Goal: Task Accomplishment & Management: Use online tool/utility

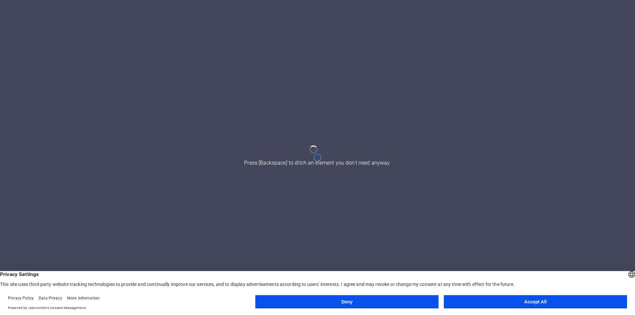
click at [556, 302] on button "Accept All" at bounding box center [535, 301] width 183 height 13
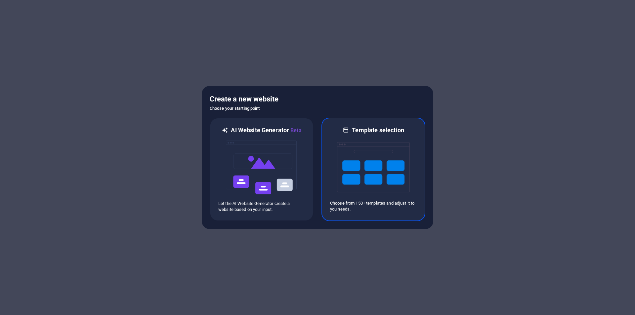
click at [380, 167] on img at bounding box center [373, 167] width 73 height 66
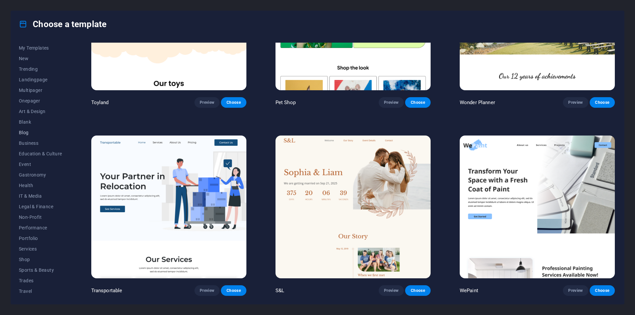
scroll to position [21, 0]
click at [35, 239] on span "Services" at bounding box center [40, 237] width 43 height 5
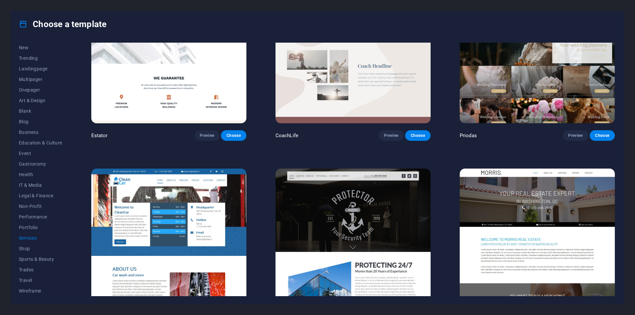
scroll to position [562, 0]
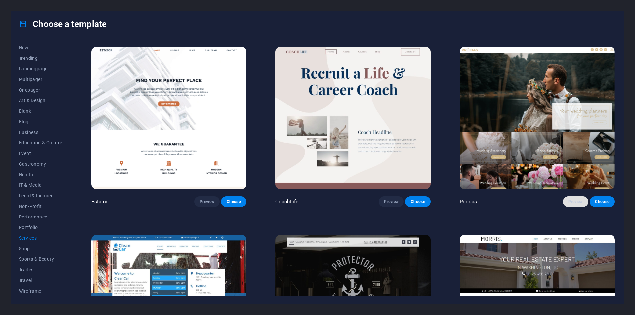
click at [569, 199] on span "Preview" at bounding box center [575, 201] width 15 height 5
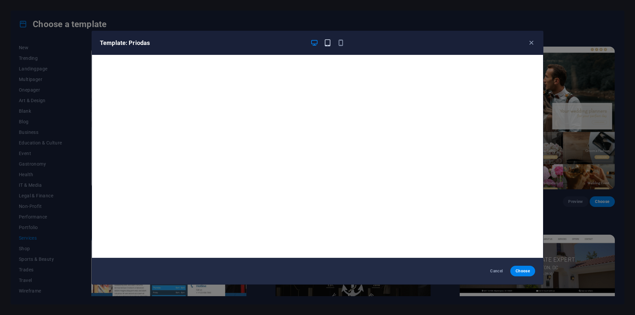
click at [325, 42] on icon "button" at bounding box center [328, 43] width 8 height 8
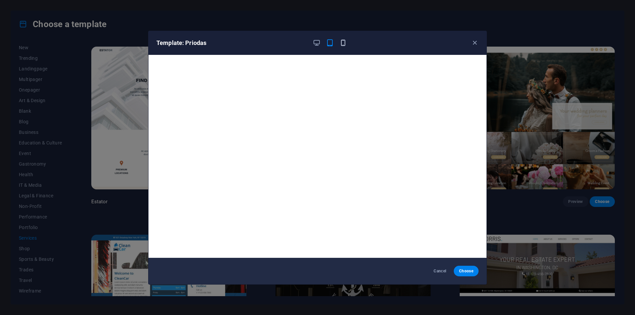
click at [344, 45] on icon "button" at bounding box center [343, 43] width 8 height 8
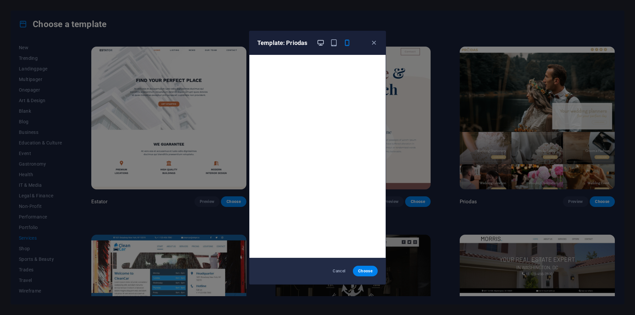
click at [319, 42] on icon "button" at bounding box center [321, 43] width 8 height 8
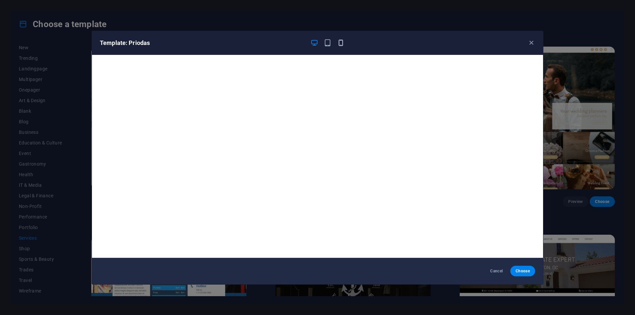
click at [341, 44] on icon "button" at bounding box center [341, 43] width 8 height 8
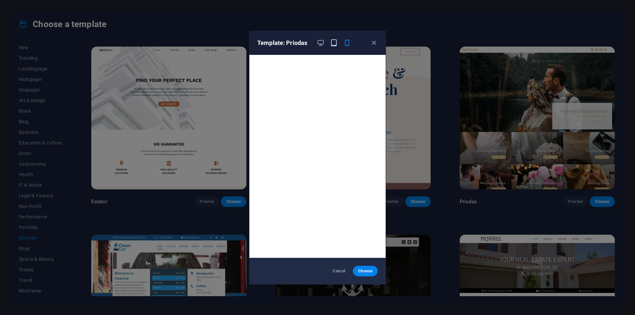
click at [330, 42] on icon "button" at bounding box center [334, 43] width 8 height 8
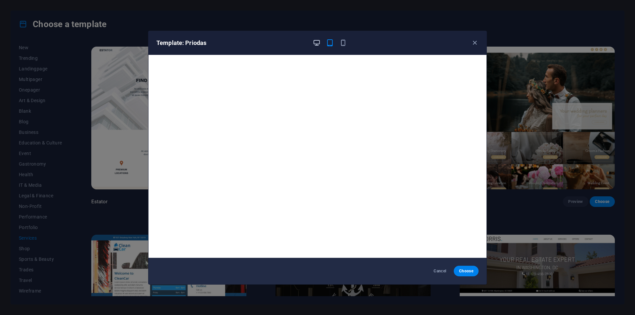
click at [316, 42] on icon "button" at bounding box center [317, 43] width 8 height 8
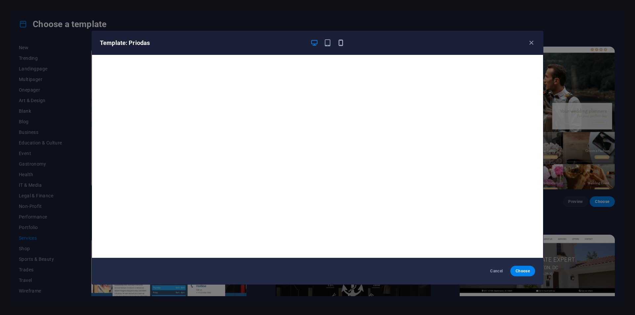
click at [343, 45] on icon "button" at bounding box center [341, 43] width 8 height 8
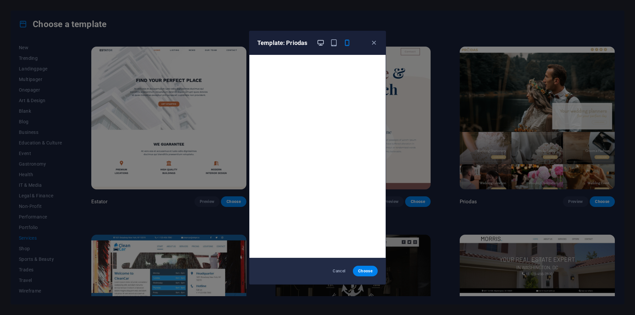
click at [321, 42] on icon "button" at bounding box center [321, 43] width 8 height 8
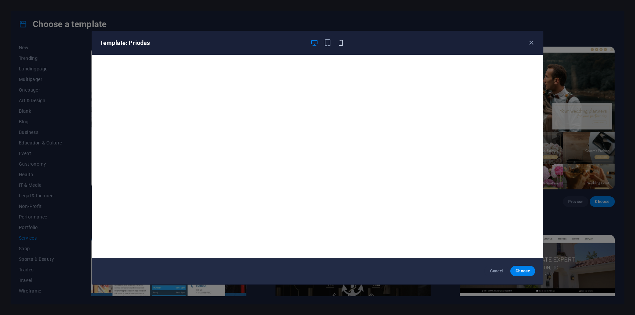
click at [341, 45] on icon "button" at bounding box center [341, 43] width 8 height 8
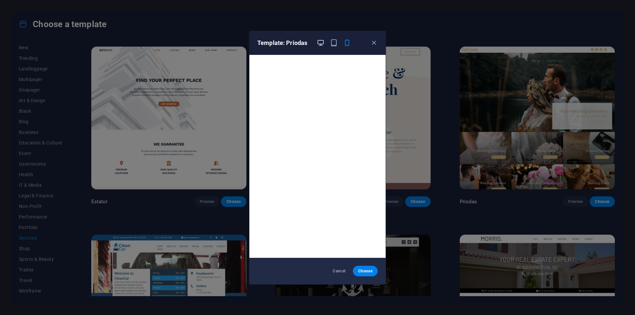
click at [323, 42] on icon "button" at bounding box center [321, 43] width 8 height 8
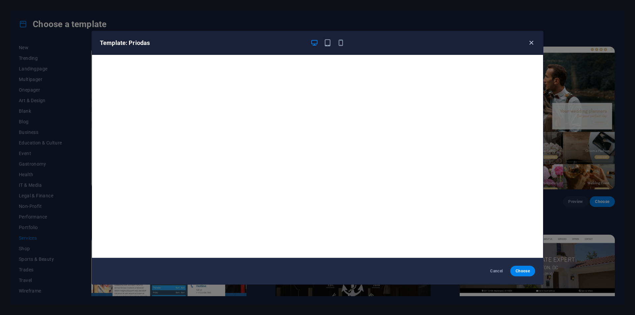
click at [529, 44] on icon "button" at bounding box center [531, 43] width 8 height 8
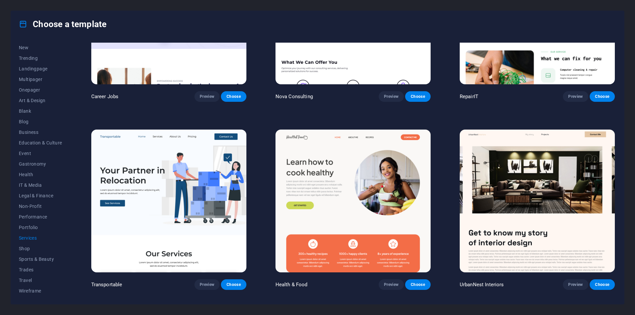
scroll to position [96, 0]
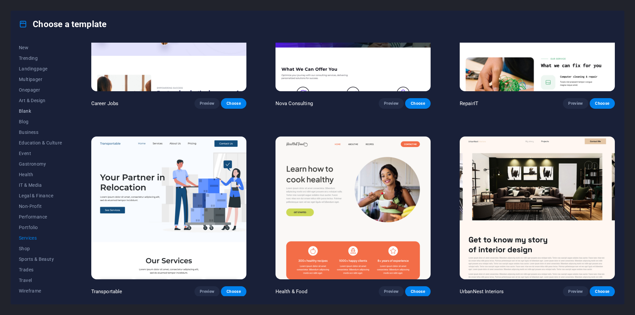
click at [26, 108] on span "Blank" at bounding box center [40, 110] width 43 height 5
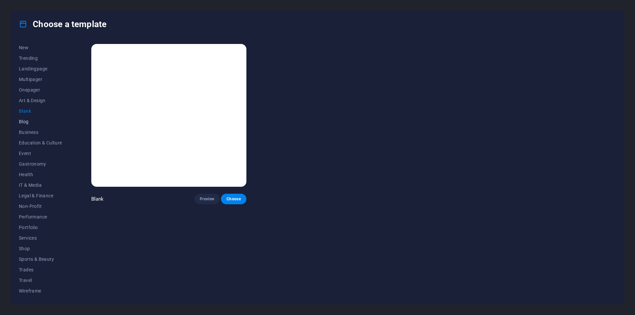
click at [28, 116] on button "Blank" at bounding box center [40, 111] width 43 height 11
click at [35, 187] on span "IT & Media" at bounding box center [40, 184] width 43 height 5
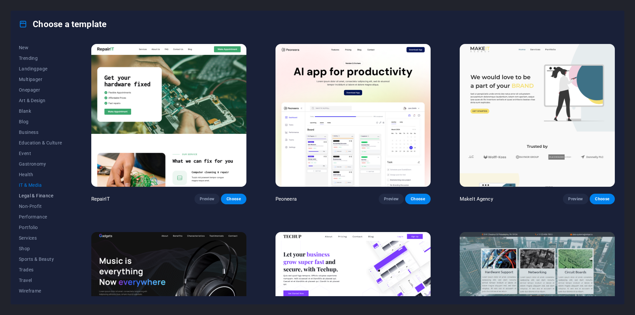
click at [36, 195] on span "Legal & Finance" at bounding box center [40, 195] width 43 height 5
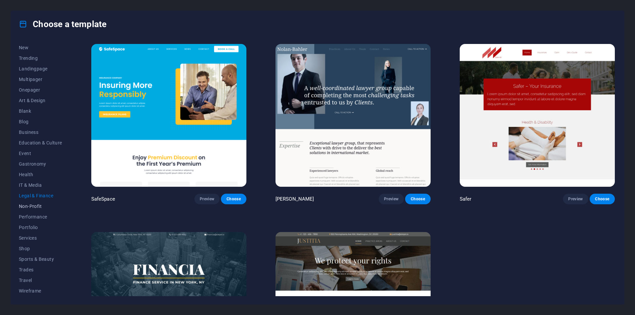
click at [40, 211] on button "Non-Profit" at bounding box center [40, 206] width 43 height 11
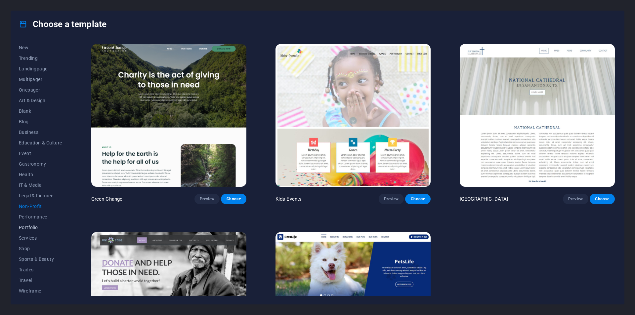
click at [31, 227] on span "Portfolio" at bounding box center [40, 227] width 43 height 5
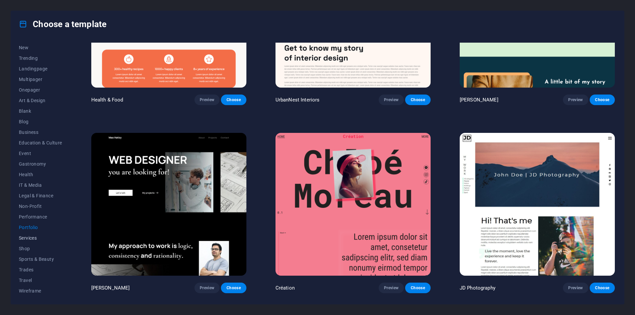
click at [40, 235] on span "Services" at bounding box center [40, 237] width 43 height 5
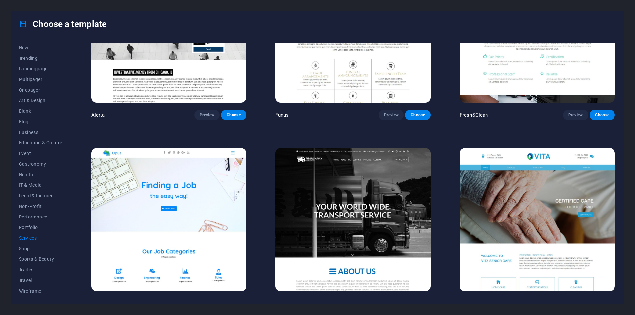
scroll to position [1190, 0]
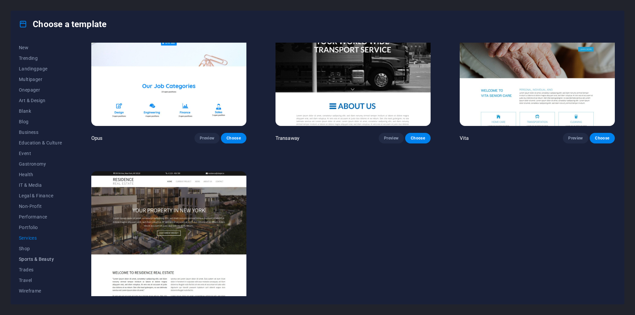
click at [30, 256] on button "Sports & Beauty" at bounding box center [40, 259] width 43 height 11
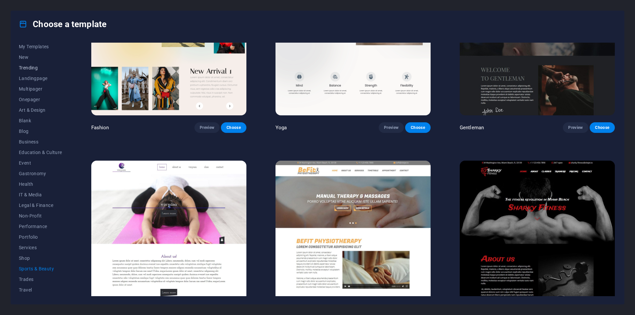
scroll to position [0, 0]
click at [31, 75] on button "Trending" at bounding box center [40, 79] width 43 height 11
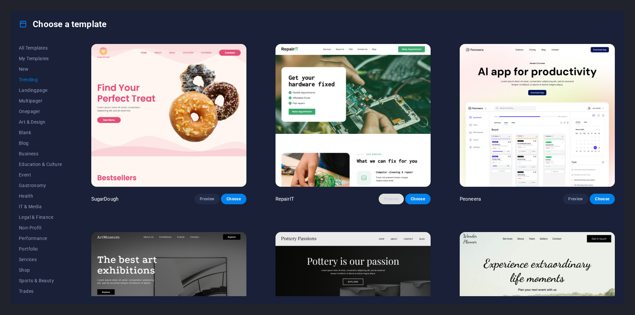
click at [389, 196] on span "Preview" at bounding box center [391, 198] width 15 height 5
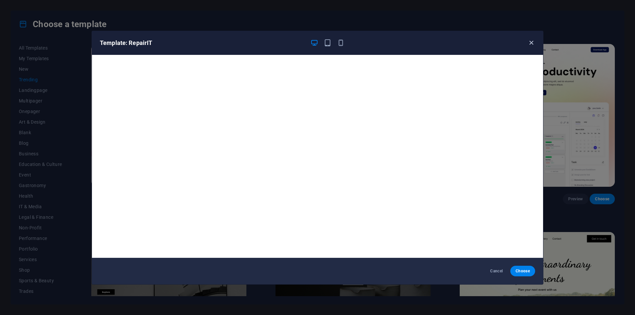
click at [533, 40] on icon "button" at bounding box center [531, 43] width 8 height 8
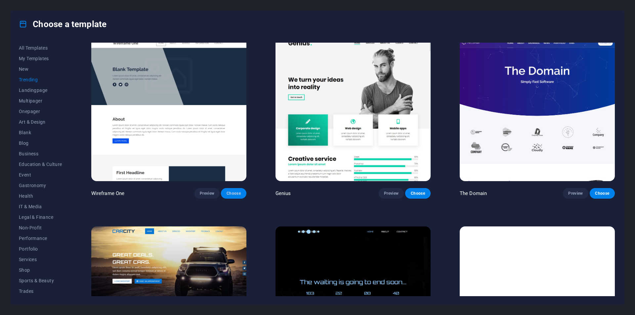
scroll to position [760, 0]
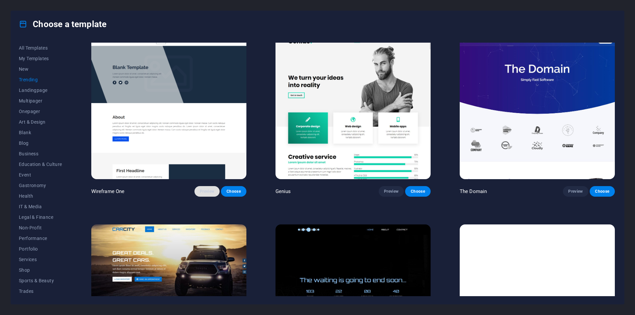
click at [209, 192] on button "Preview" at bounding box center [206, 191] width 25 height 11
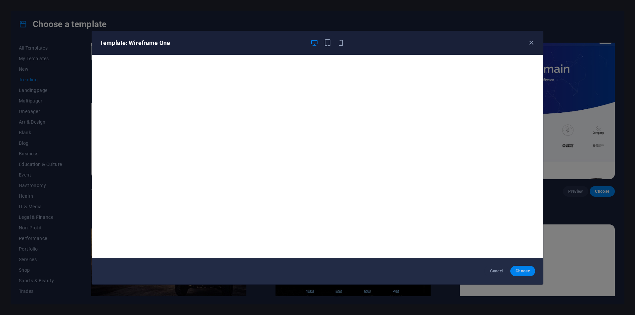
click at [525, 271] on span "Choose" at bounding box center [522, 270] width 14 height 5
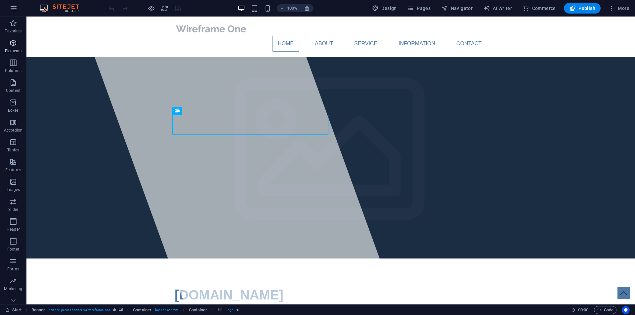
click at [16, 46] on icon "button" at bounding box center [13, 43] width 8 height 8
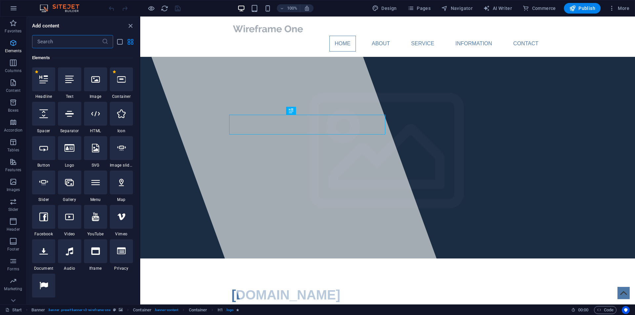
scroll to position [70, 0]
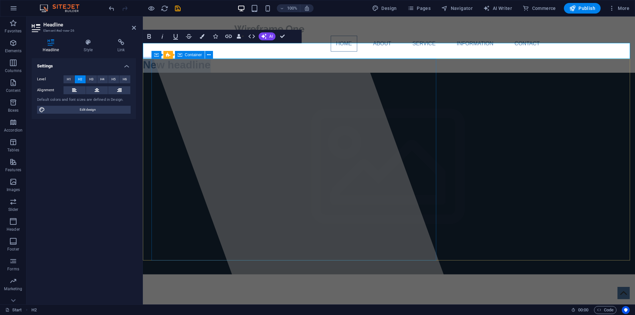
click at [259, 108] on div at bounding box center [296, 161] width 316 height 288
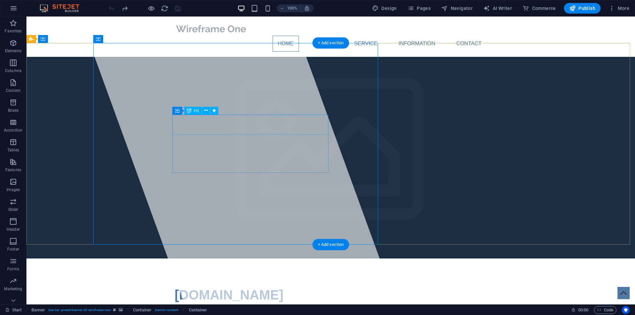
click at [273, 288] on span "[DOMAIN_NAME]" at bounding box center [229, 295] width 109 height 15
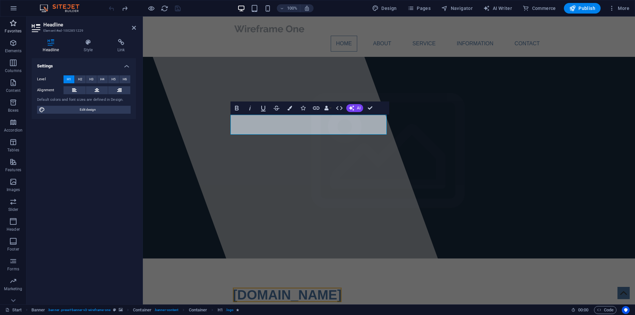
click at [13, 24] on icon "button" at bounding box center [13, 23] width 8 height 8
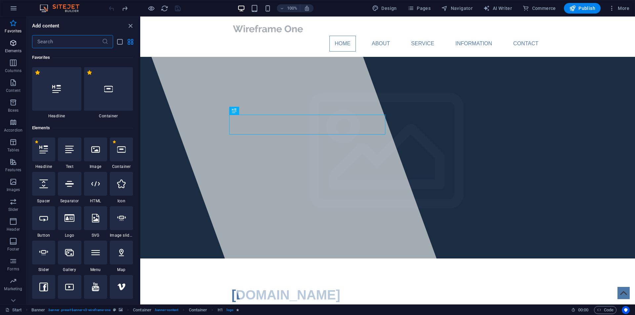
click at [10, 45] on icon "button" at bounding box center [13, 43] width 8 height 8
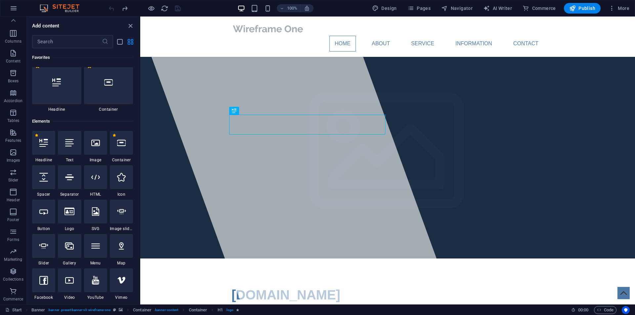
scroll to position [0, 0]
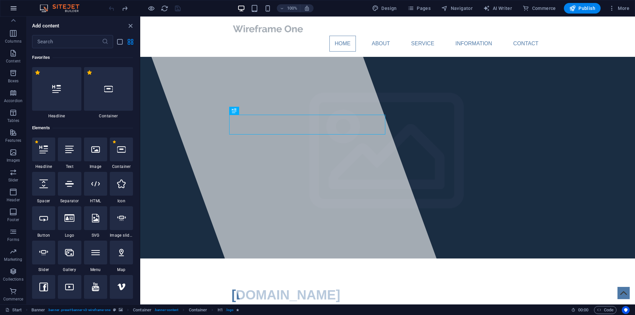
click at [16, 3] on button "button" at bounding box center [14, 8] width 16 height 16
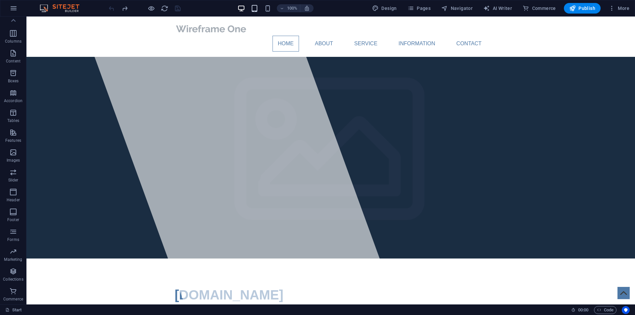
click at [260, 6] on div "100%" at bounding box center [275, 8] width 76 height 11
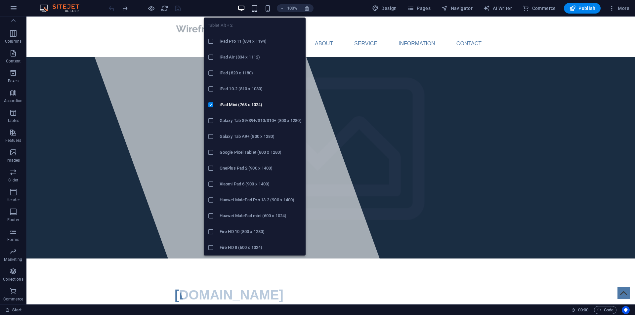
drag, startPoint x: 256, startPoint y: 8, endPoint x: 262, endPoint y: 9, distance: 6.0
click at [255, 8] on icon "button" at bounding box center [255, 9] width 8 height 8
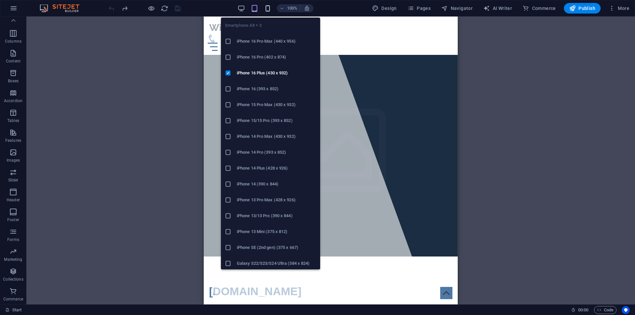
click at [268, 10] on icon "button" at bounding box center [268, 9] width 8 height 8
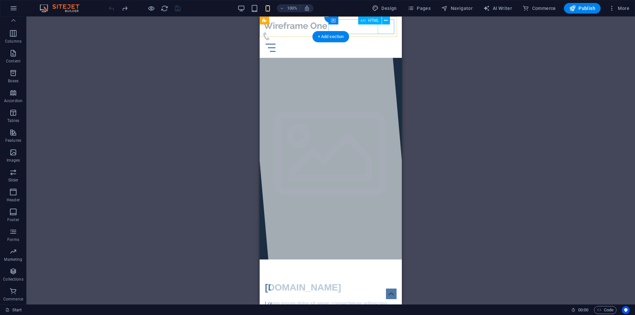
click at [385, 40] on div "Menu" at bounding box center [330, 47] width 137 height 15
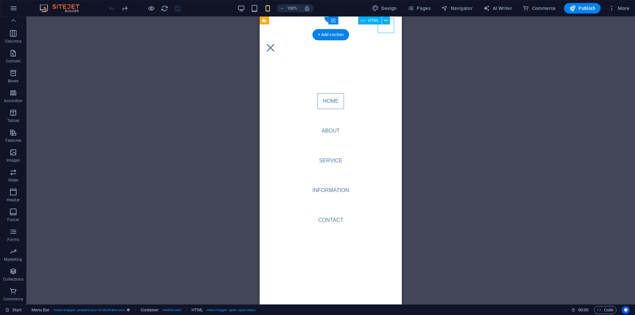
click at [279, 40] on div "Menu" at bounding box center [270, 47] width 17 height 15
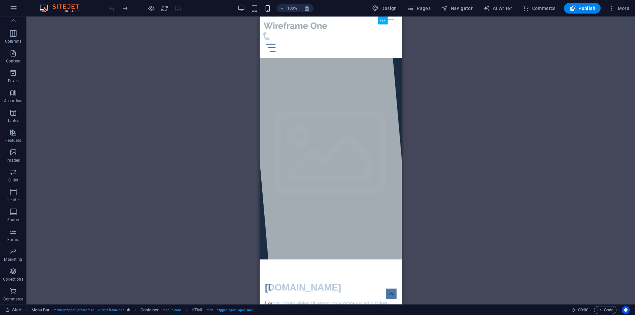
click at [250, 12] on div "100%" at bounding box center [275, 8] width 76 height 11
click at [243, 10] on icon "button" at bounding box center [241, 9] width 8 height 8
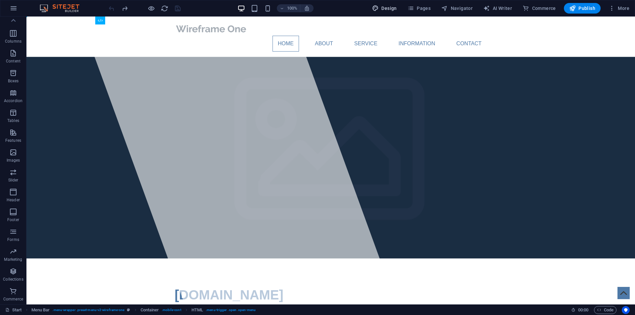
click at [385, 7] on span "Design" at bounding box center [384, 8] width 25 height 7
select select "px"
select select "400"
select select "px"
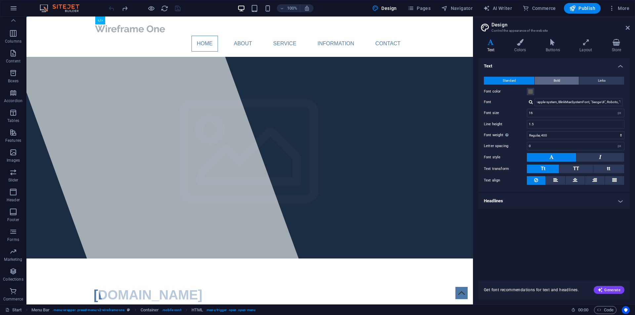
click at [546, 80] on button "Bold" at bounding box center [557, 81] width 44 height 8
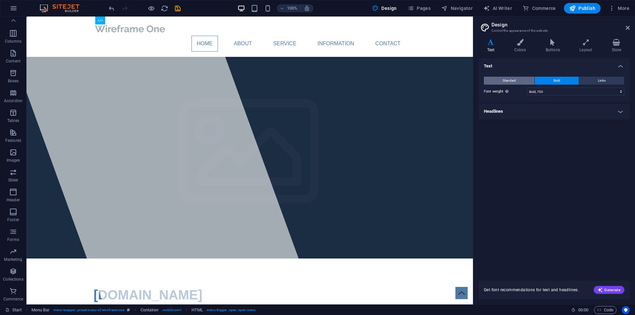
click at [517, 80] on button "Standard" at bounding box center [509, 81] width 51 height 8
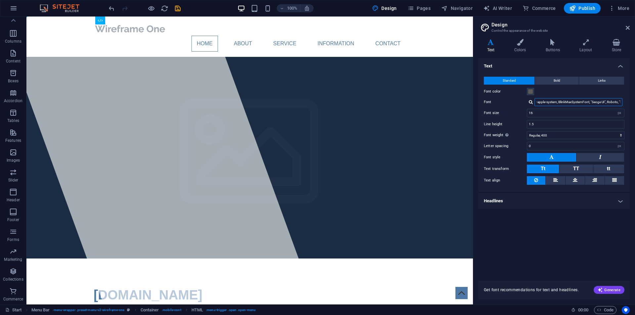
click at [579, 100] on input "-apple-system, BlinkMaxSystemFont, "Seoge UI", Roboto, "Helvetica Neue", Arial,…" at bounding box center [578, 102] width 88 height 8
click at [530, 102] on div at bounding box center [531, 102] width 4 height 4
click at [557, 119] on div "Manage fonts →" at bounding box center [579, 120] width 87 height 8
select select "popularity"
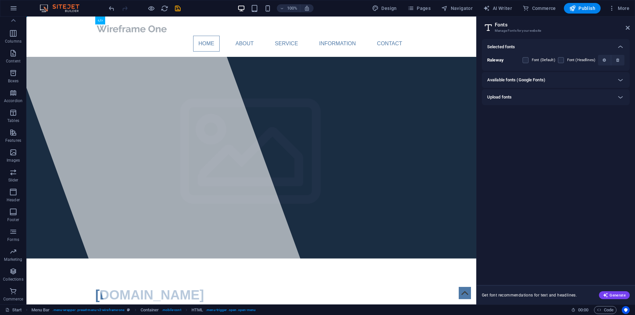
click at [537, 82] on h6 "Available fonts (Google Fonts)" at bounding box center [516, 80] width 58 height 8
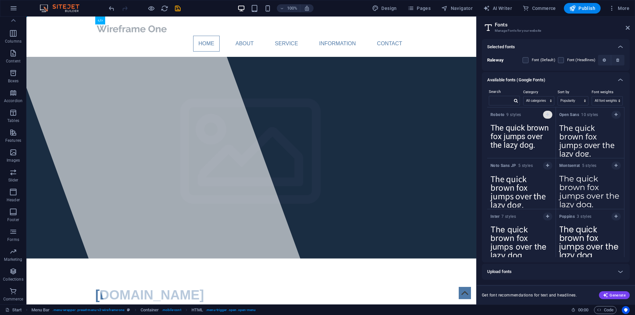
click at [543, 114] on button "button" at bounding box center [547, 115] width 9 height 8
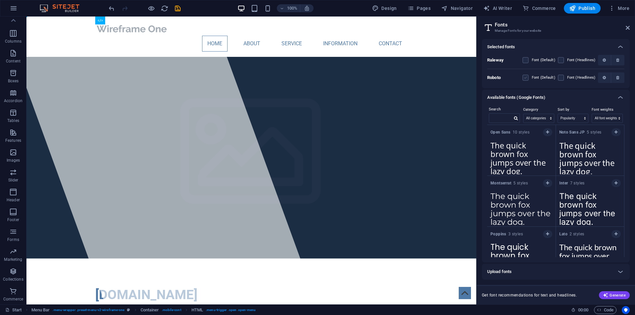
click at [527, 78] on label at bounding box center [525, 78] width 6 height 6
click at [0, 0] on input "checkbox" at bounding box center [0, 0] width 0 height 0
click at [562, 78] on label at bounding box center [561, 78] width 6 height 6
click at [0, 0] on input "checkbox" at bounding box center [0, 0] width 0 height 0
click at [562, 78] on label at bounding box center [561, 78] width 6 height 6
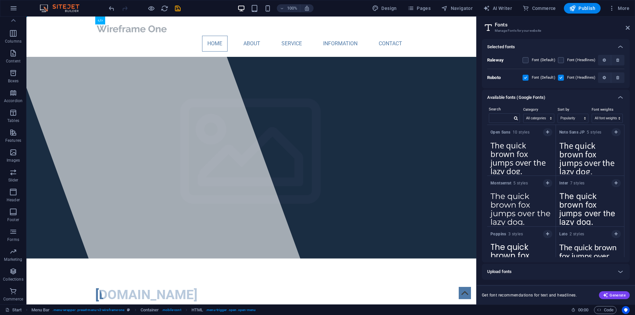
click at [0, 0] on input "checkbox" at bounding box center [0, 0] width 0 height 0
click at [562, 77] on label at bounding box center [561, 78] width 6 height 6
click at [0, 0] on input "checkbox" at bounding box center [0, 0] width 0 height 0
click at [615, 59] on span "button" at bounding box center [618, 60] width 8 height 4
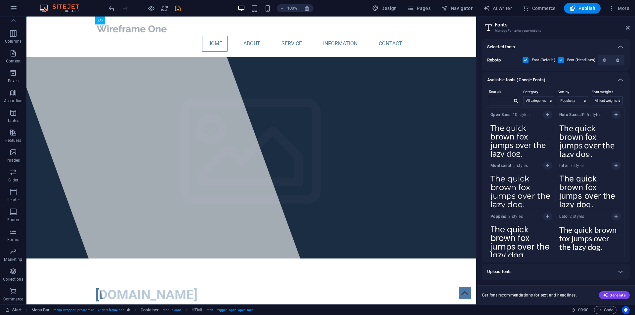
click at [625, 26] on h2 "Fonts" at bounding box center [562, 25] width 135 height 6
click at [625, 27] on icon at bounding box center [627, 27] width 4 height 5
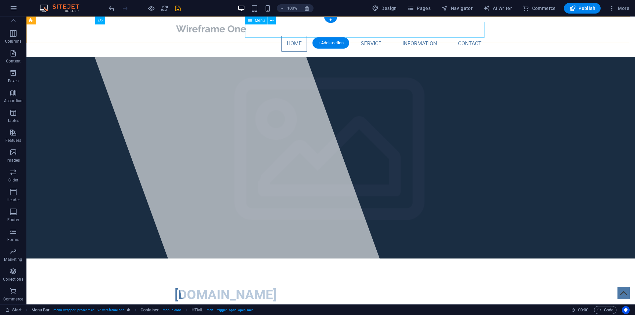
click at [285, 36] on nav "Home About Service Information Contact" at bounding box center [331, 44] width 312 height 16
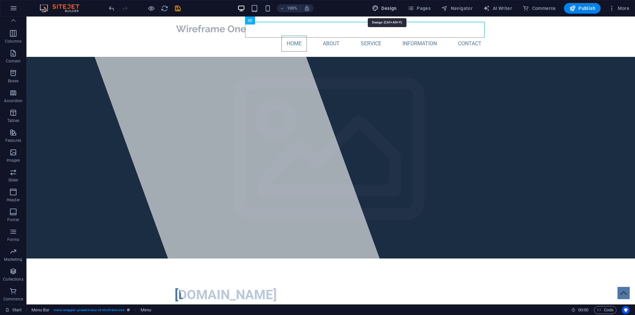
click at [383, 10] on span "Design" at bounding box center [384, 8] width 25 height 7
select select "px"
select select "400"
select select "px"
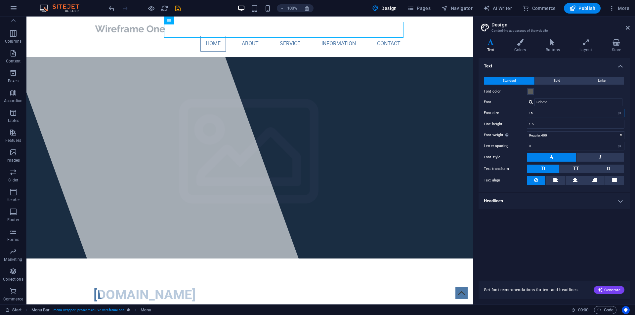
click at [550, 114] on input "16" at bounding box center [575, 113] width 97 height 8
click at [571, 129] on div "Standard Bold Links Font color Font Roboto Font size 20 rem px Line height 1.5 …" at bounding box center [554, 131] width 154 height 122
click at [555, 114] on input "20" at bounding box center [575, 113] width 97 height 8
click at [506, 131] on div "To display the font weight correctly, it may need to be enabled. Manage Fonts" at bounding box center [526, 121] width 53 height 20
click at [527, 135] on select "Thin, 100 Extra-light, 200 Light, 300 Regular, 400 Medium, 500 Semi-bold, 600 B…" at bounding box center [576, 135] width 98 height 8
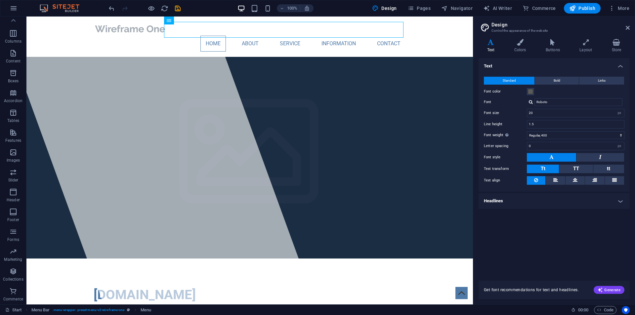
click at [555, 255] on div "Text Standard Bold Links Font color Font Roboto Font size 20 rem px Line height…" at bounding box center [553, 165] width 151 height 215
click at [552, 82] on button "Bold" at bounding box center [557, 81] width 44 height 8
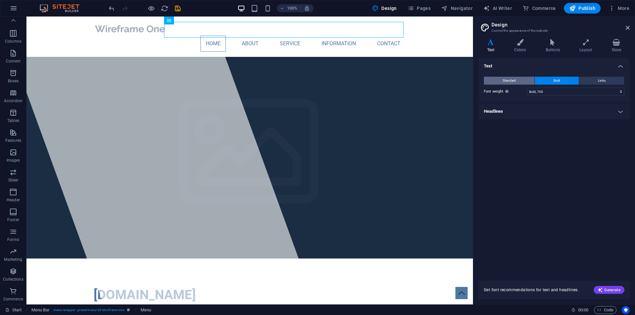
click at [514, 83] on span "Standard" at bounding box center [509, 81] width 13 height 8
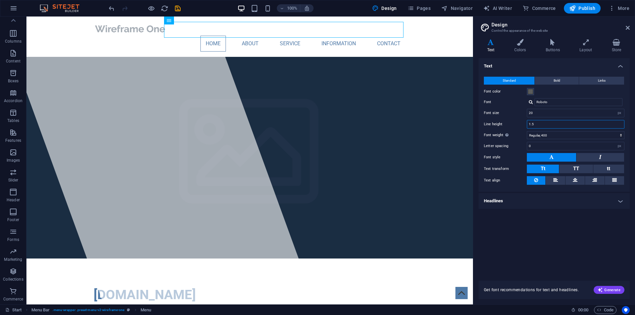
click at [542, 123] on input "1.5" at bounding box center [575, 124] width 97 height 8
click at [545, 114] on input "20" at bounding box center [575, 113] width 97 height 8
type input "16"
click at [537, 127] on input "1.5" at bounding box center [575, 124] width 97 height 8
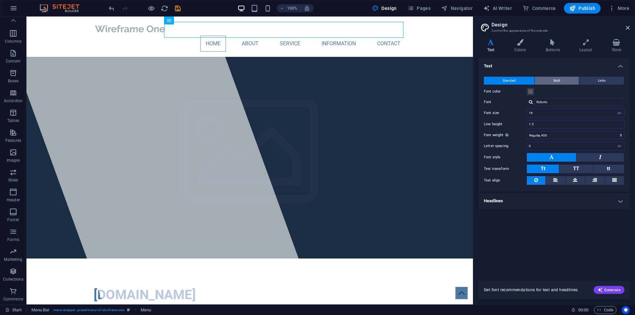
click at [569, 78] on button "Bold" at bounding box center [557, 81] width 44 height 8
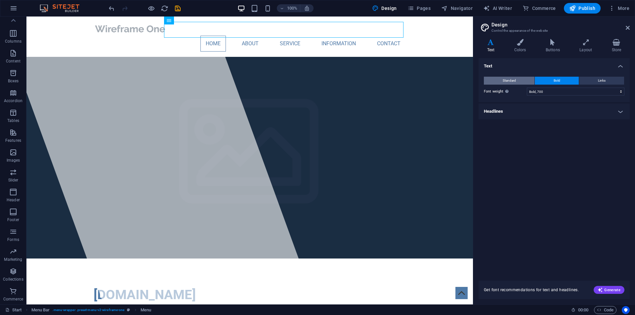
click at [510, 78] on span "Standard" at bounding box center [509, 81] width 13 height 8
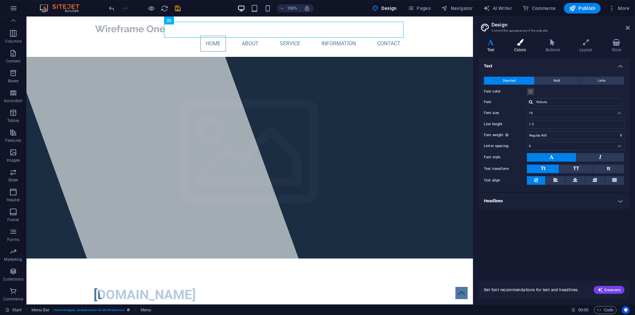
click at [519, 46] on h4 "Colors" at bounding box center [520, 46] width 31 height 14
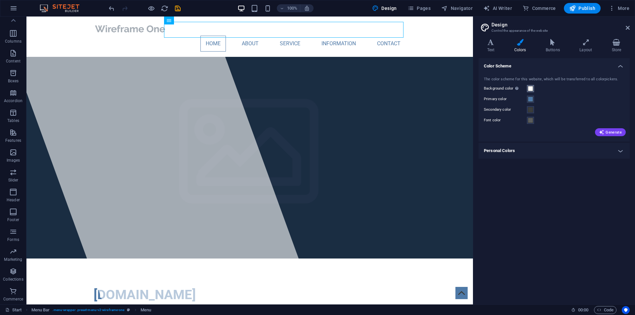
click at [530, 87] on span at bounding box center [530, 88] width 5 height 5
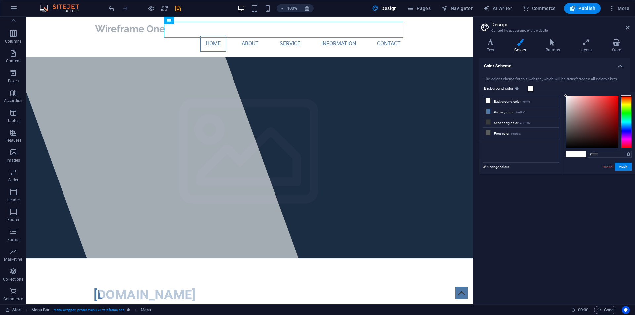
drag, startPoint x: 548, startPoint y: 228, endPoint x: 545, endPoint y: 223, distance: 6.1
click at [547, 228] on div "Color Scheme The color scheme for this website, which will be transferred to al…" at bounding box center [553, 178] width 151 height 241
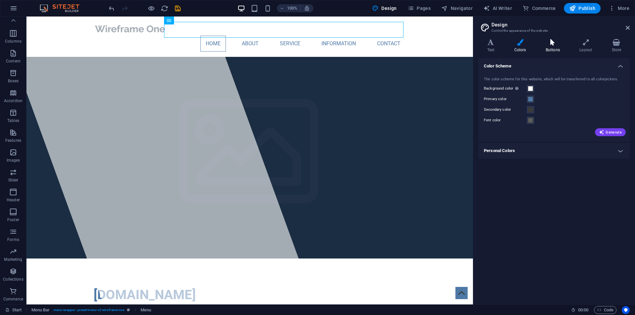
click at [550, 50] on h4 "Buttons" at bounding box center [554, 46] width 34 height 14
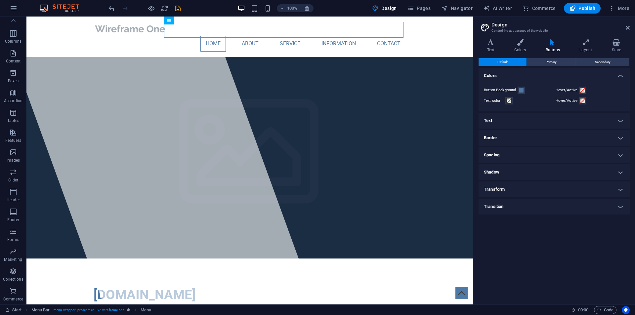
click at [516, 114] on h4 "Text" at bounding box center [553, 121] width 151 height 16
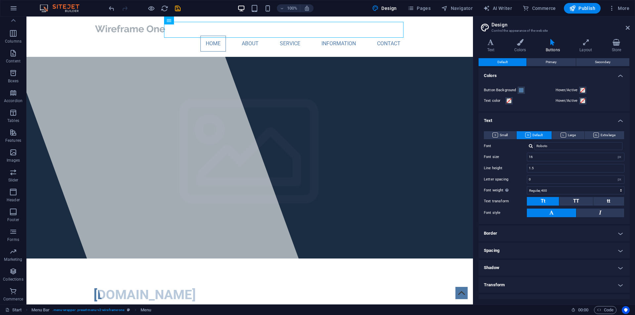
click at [517, 119] on h4 "Text" at bounding box center [553, 119] width 151 height 12
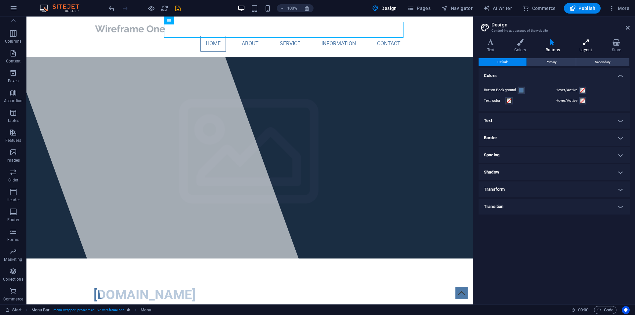
click at [587, 44] on icon at bounding box center [585, 42] width 29 height 7
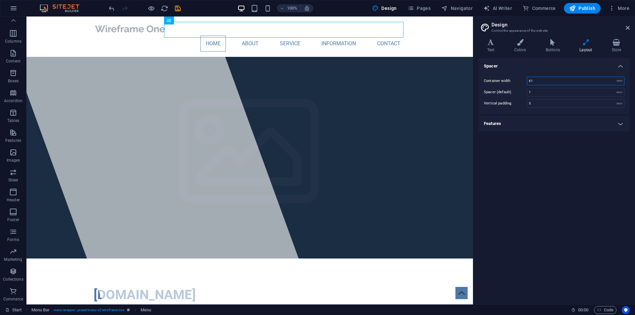
click at [540, 83] on input "61" at bounding box center [575, 81] width 97 height 8
click at [620, 82] on select "rem px" at bounding box center [619, 81] width 9 height 8
select select "px"
click at [615, 77] on select "rem px" at bounding box center [619, 81] width 9 height 8
type input "976"
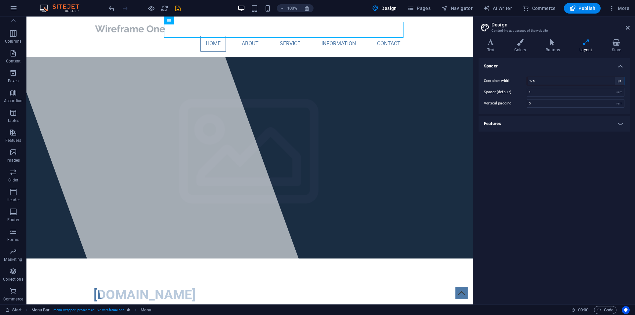
click at [617, 81] on select "rem px" at bounding box center [619, 81] width 9 height 8
select select "rem"
click at [615, 77] on select "rem px" at bounding box center [619, 81] width 9 height 8
type input "61"
click at [619, 79] on select "rem px" at bounding box center [619, 81] width 9 height 8
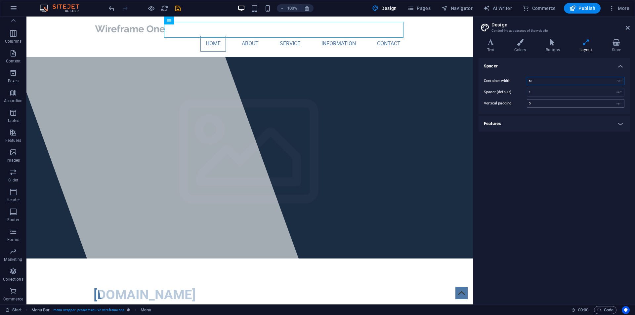
select select "px"
click at [615, 77] on select "rem px" at bounding box center [619, 81] width 9 height 8
drag, startPoint x: 620, startPoint y: 82, endPoint x: 610, endPoint y: 82, distance: 9.3
click at [620, 82] on select "rem px" at bounding box center [619, 81] width 9 height 8
type input "1600"
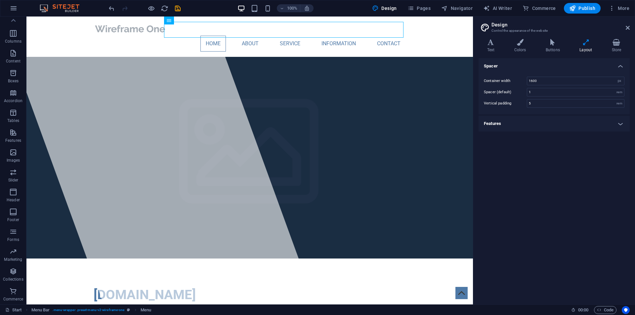
click at [626, 77] on div "Container width 1600 rem px Spacer (default) 1 rem Vertical padding 5 rem" at bounding box center [554, 92] width 154 height 44
click at [623, 80] on select "rem px" at bounding box center [619, 81] width 9 height 8
select select "rem"
click at [615, 77] on select "rem px" at bounding box center [619, 81] width 9 height 8
type input "100"
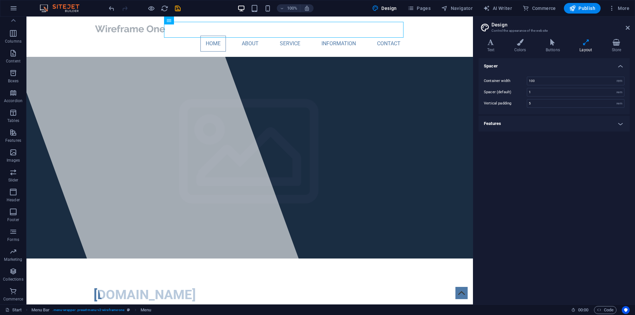
click at [576, 171] on div "Spacer Container width 100 rem px Spacer (default) 1 rem Vertical padding 5 rem…" at bounding box center [553, 178] width 151 height 241
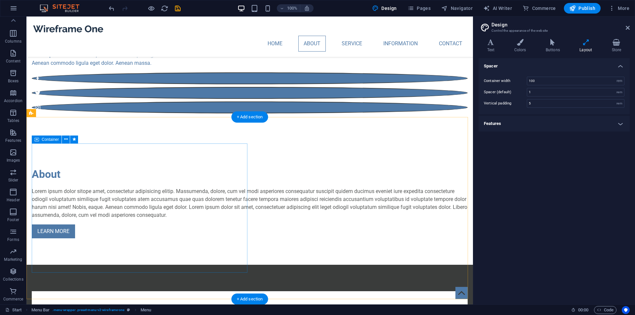
scroll to position [132, 0]
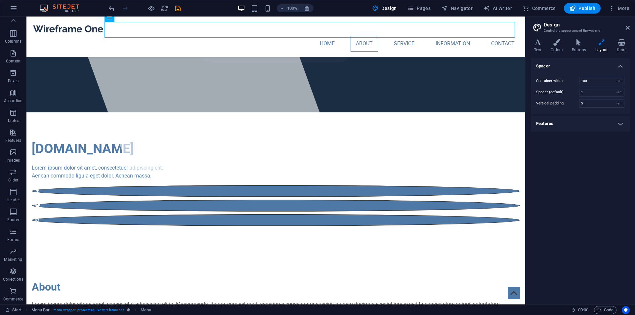
drag, startPoint x: 473, startPoint y: 70, endPoint x: 545, endPoint y: 76, distance: 72.3
click at [545, 76] on aside "Design Control the appearance of the website Variants Text Colors Buttons Layou…" at bounding box center [580, 161] width 110 height 288
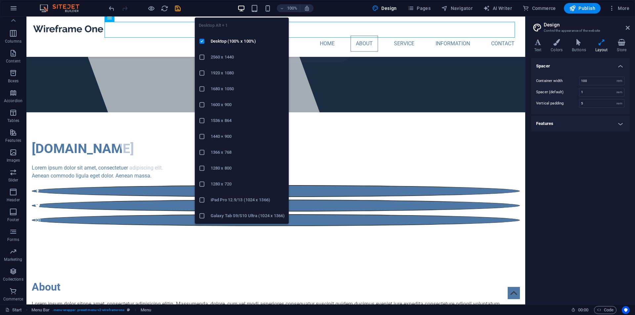
click at [214, 73] on h6 "1920 x 1080" at bounding box center [248, 73] width 74 height 8
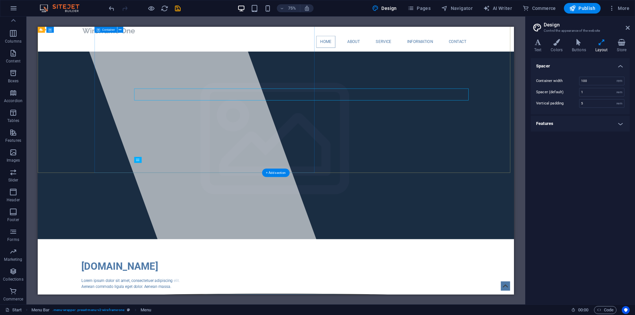
scroll to position [0, 0]
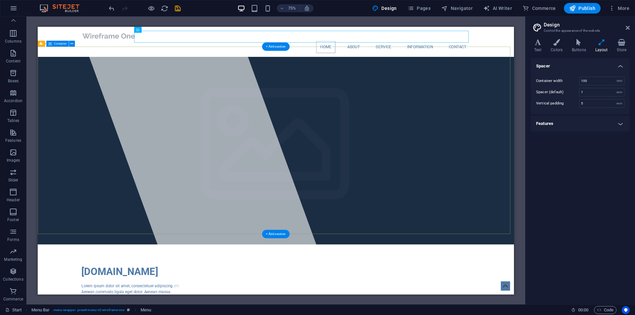
click at [251, 111] on div at bounding box center [263, 204] width 342 height 357
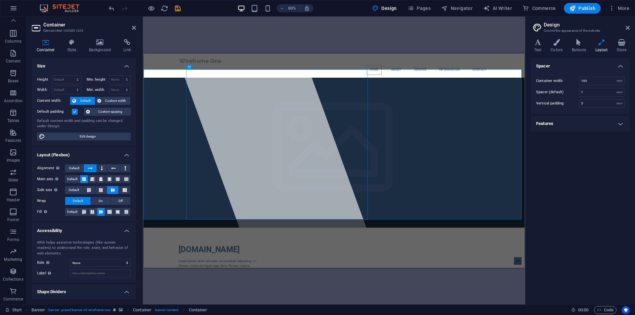
click at [137, 26] on aside "Container Element #ed-1002851205 Container Style Background Link Size Height De…" at bounding box center [84, 161] width 116 height 288
click at [135, 27] on icon at bounding box center [134, 27] width 4 height 5
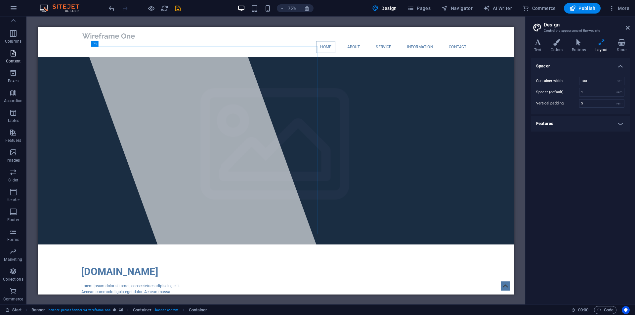
click at [10, 53] on icon "button" at bounding box center [13, 53] width 8 height 8
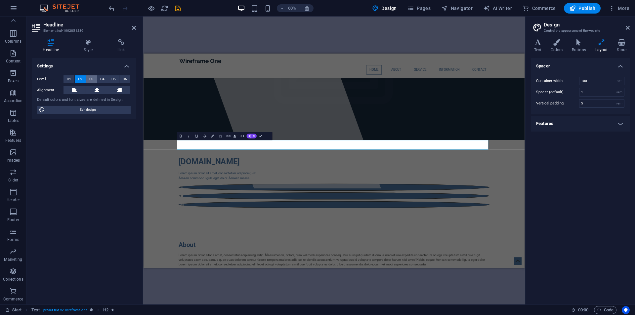
click at [88, 79] on button "H3" at bounding box center [91, 79] width 11 height 8
click at [108, 79] on button "H5" at bounding box center [113, 79] width 11 height 8
click at [85, 80] on button "H2" at bounding box center [80, 79] width 11 height 8
click at [75, 90] on icon at bounding box center [74, 90] width 5 height 8
click at [98, 91] on icon at bounding box center [97, 90] width 5 height 8
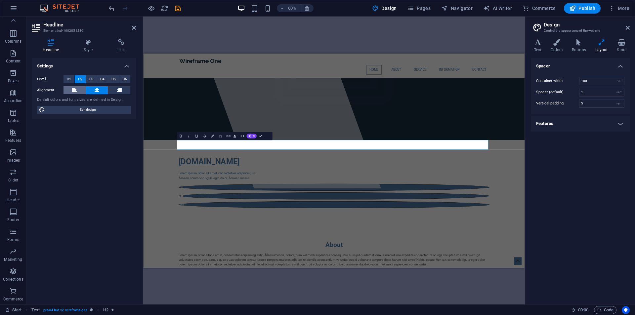
click at [74, 91] on icon at bounding box center [74, 90] width 5 height 8
click at [77, 113] on span "Edit design" at bounding box center [88, 110] width 82 height 8
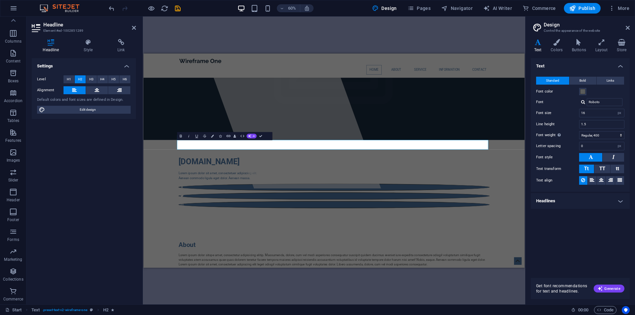
click at [469, 72] on nav "Home About Service Information Contact" at bounding box center [461, 80] width 518 height 16
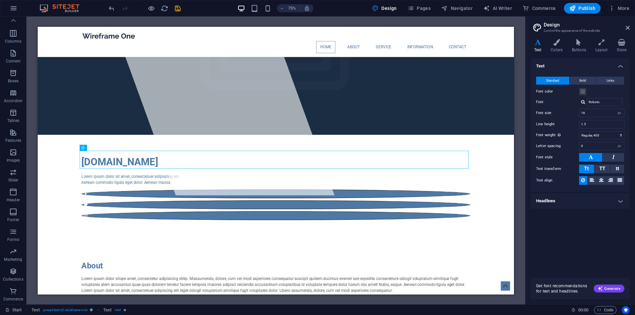
click at [476, 9] on div "Design Pages Navigator AI Writer Commerce Publish More" at bounding box center [500, 8] width 262 height 11
click at [493, 9] on span "AI Writer" at bounding box center [497, 8] width 29 height 7
select select "English"
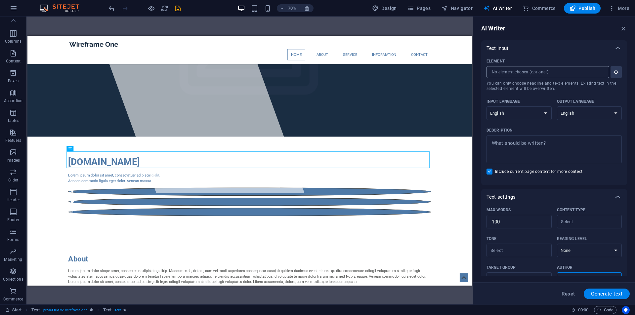
click at [532, 67] on input "Element ​ You can only choose headline and text elements. Existing text in the …" at bounding box center [545, 72] width 118 height 12
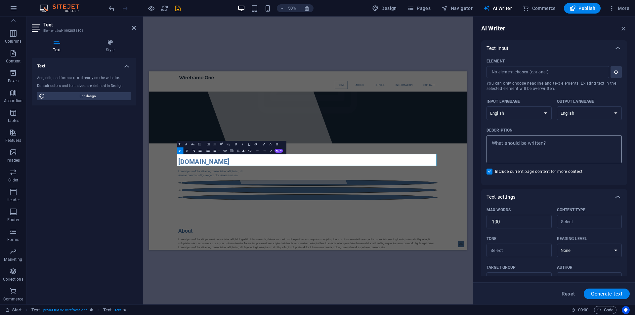
type textarea "x"
click at [544, 143] on textarea "Description x ​" at bounding box center [554, 149] width 129 height 21
type textarea "c"
type textarea "x"
type textarea "ca"
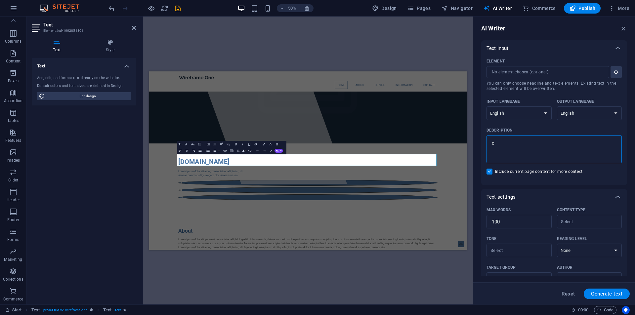
type textarea "x"
type textarea "can"
type textarea "x"
type textarea "can"
type textarea "x"
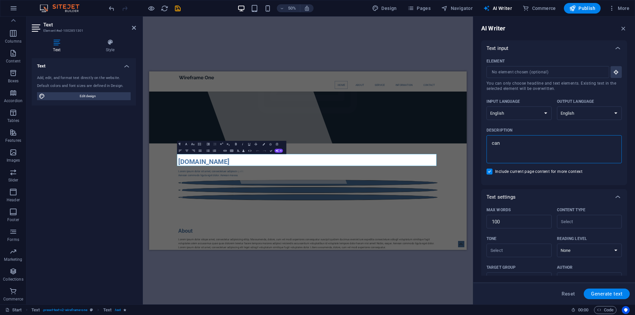
type textarea "can y"
type textarea "x"
type textarea "can yo"
type textarea "x"
type textarea "can you"
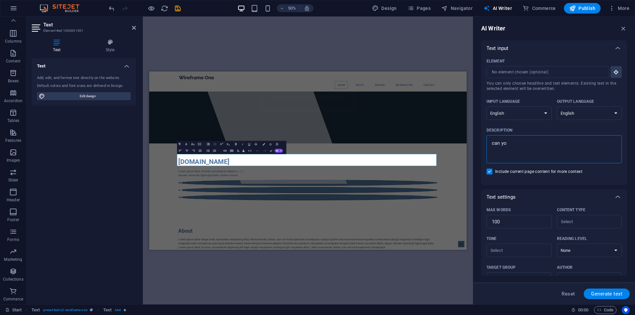
type textarea "x"
type textarea "can you"
type textarea "x"
type textarea "can you w"
type textarea "x"
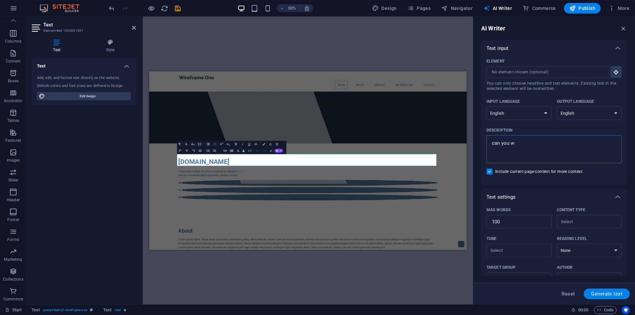
type textarea "can you wr"
type textarea "x"
type textarea "can you wri"
type textarea "x"
type textarea "can you writ"
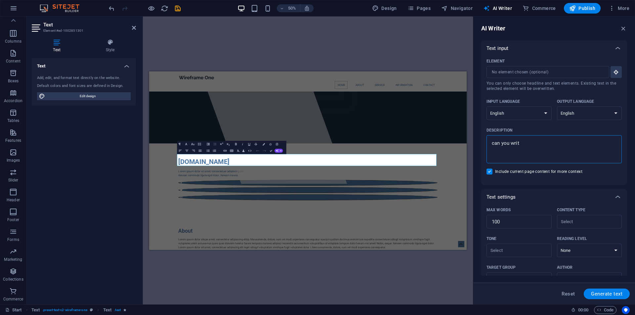
type textarea "x"
type textarea "can you write"
type textarea "x"
type textarea "can you write"
type textarea "x"
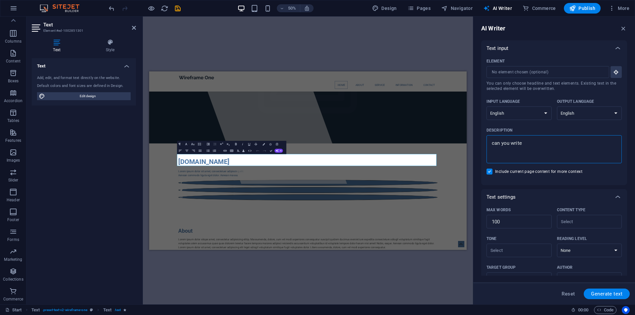
type textarea "can you write a"
type textarea "x"
type textarea "can you write a"
type textarea "x"
type textarea "can you write a s"
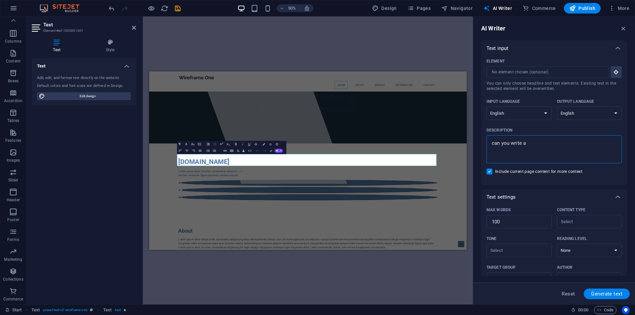
type textarea "x"
type textarea "can you write a sm"
type textarea "x"
type textarea "can you write a sma"
type textarea "x"
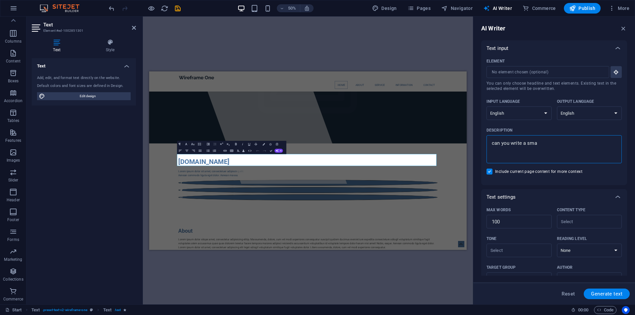
type textarea "can you write a smal"
type textarea "x"
type textarea "can you write a small"
type textarea "x"
type textarea "can you write a small"
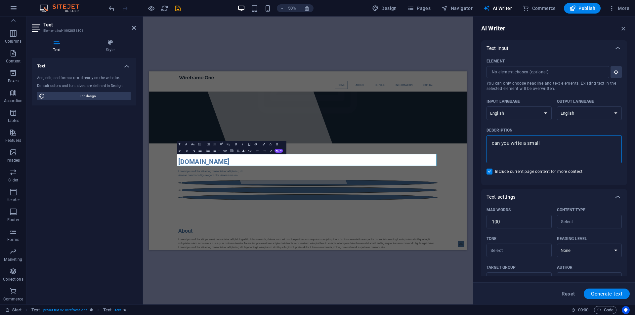
type textarea "x"
type textarea "can you write a small a"
type textarea "x"
type textarea "can you write a small ab"
type textarea "x"
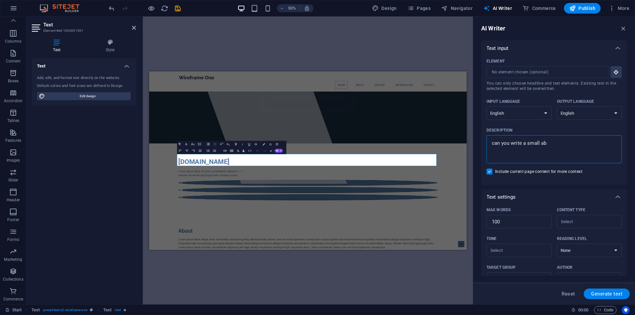
type textarea "can you write a small abo"
type textarea "x"
type textarea "can you write a small abou"
type textarea "x"
type textarea "can you write a small about"
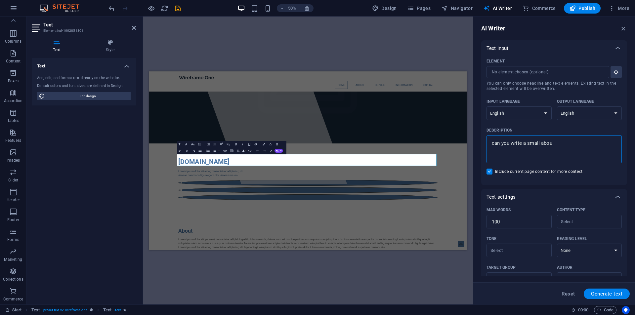
type textarea "x"
type textarea "can you write a small about"
type textarea "x"
type textarea "can you write a small about u"
type textarea "x"
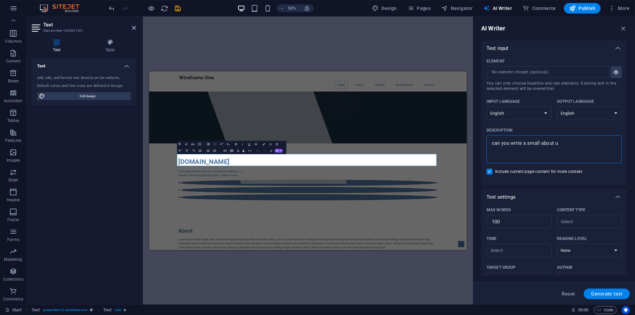
type textarea "can you write a small about us"
type textarea "x"
type textarea "can you write a small about us"
type textarea "x"
type textarea "can you write a small about us f"
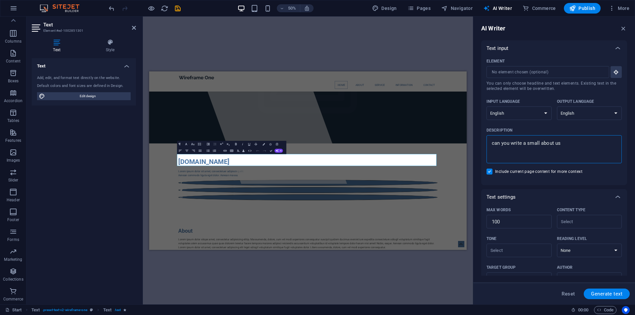
type textarea "x"
type textarea "can you write a small about us fo"
type textarea "x"
type textarea "can you write a small about us for"
type textarea "x"
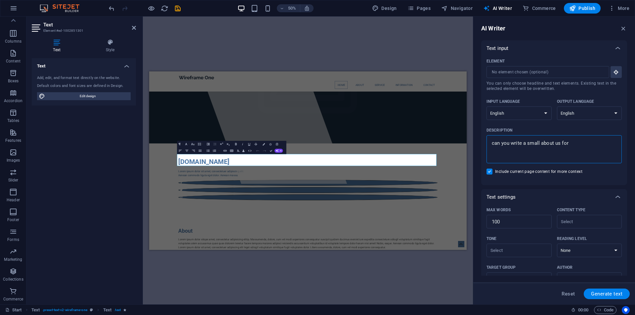
type textarea "can you write a small about us for"
type textarea "x"
type textarea "can you write a small about us for a"
type textarea "x"
type textarea "can you write a small about us for a"
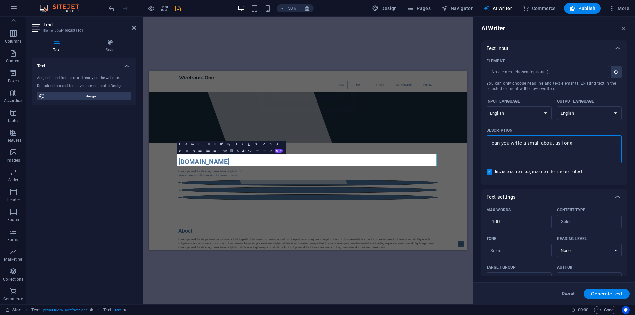
type textarea "x"
type textarea "can you write a small about us for a p"
type textarea "x"
type textarea "can you write a small about us for a po"
type textarea "x"
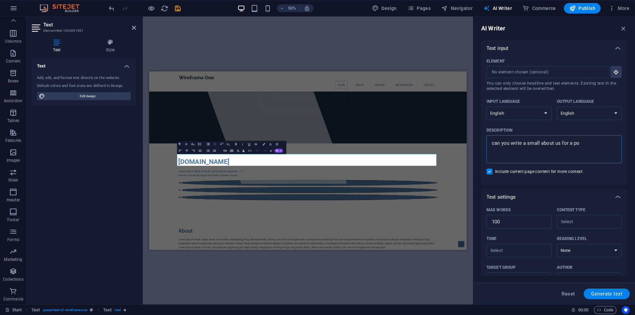
type textarea "can you write a small about us for a pol"
type textarea "x"
type textarea "can you write a small about us for a polu"
type textarea "x"
type textarea "can you write a small about us for a polum"
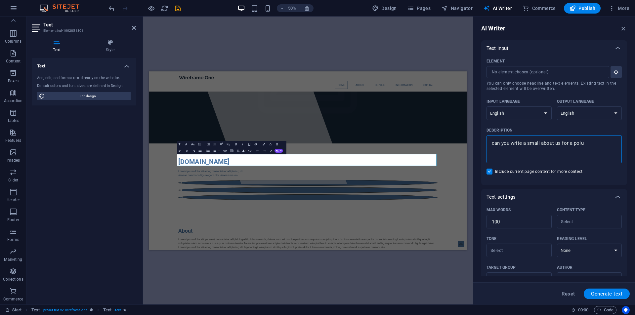
type textarea "x"
type textarea "can you write a small about us for a polumb"
type textarea "x"
type textarea "can you write a small about us for a polum"
type textarea "x"
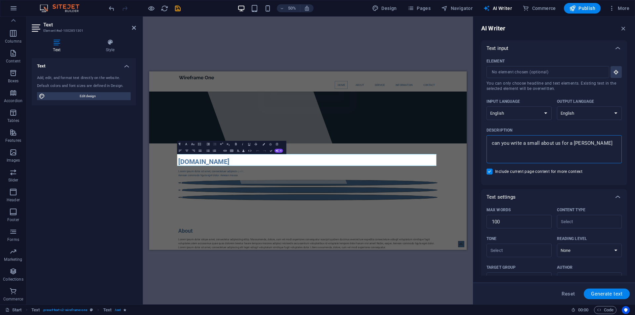
type textarea "can you write a small about us for a polu"
type textarea "x"
type textarea "can you write a small about us for a pol"
type textarea "x"
type textarea "can you write a small about us for a po"
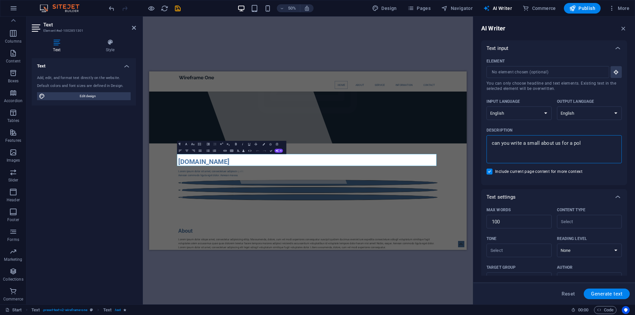
type textarea "x"
type textarea "can you write a small about us for a p"
type textarea "x"
type textarea "can you write a small about us for a pl"
type textarea "x"
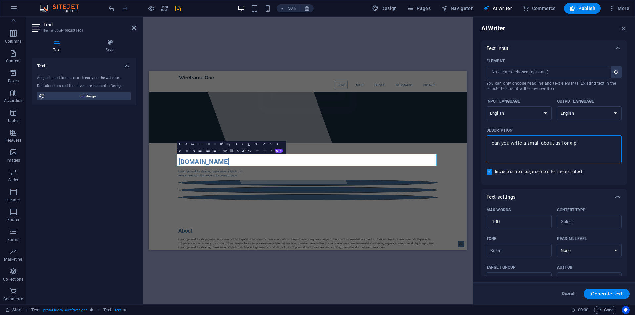
type textarea "can you write a small about us for a plu"
type textarea "x"
type textarea "can you write a small about us for a plum"
type textarea "x"
type textarea "can you write a small about us for a plumb"
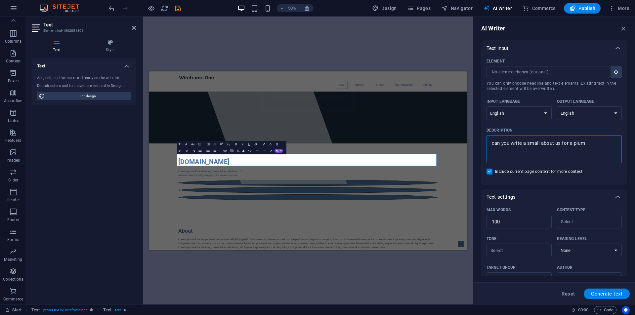
type textarea "x"
type textarea "can you write a small about us for a plumbe"
type textarea "x"
type textarea "can you write a small about us for a plumber"
type textarea "x"
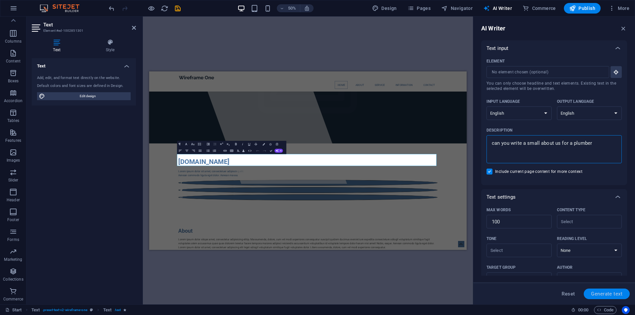
type textarea "can you write a small about us for a plumber"
click at [595, 292] on span "Generate text" at bounding box center [606, 293] width 31 height 5
type textarea "x"
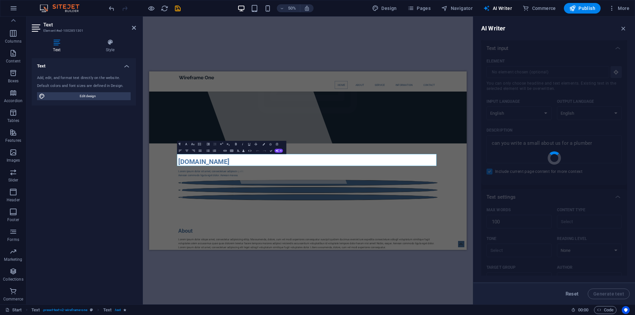
type textarea "x"
type textarea "At our plumbing service, we pride ourselves on delivering reliable and top-qual…"
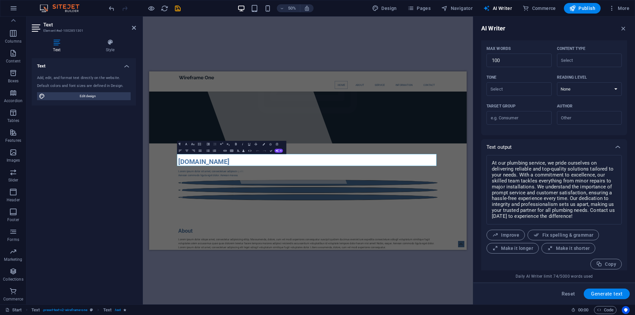
scroll to position [166, 0]
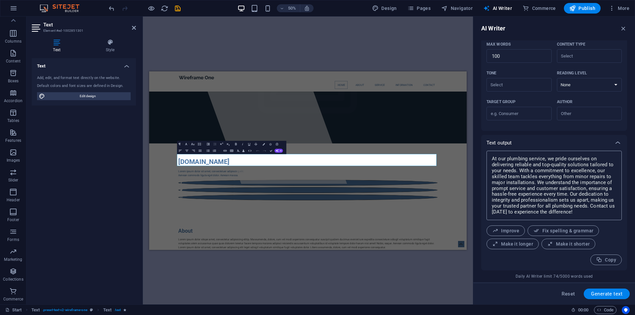
click at [554, 173] on textarea "At our plumbing service, we pride ourselves on delivering reliable and top-qual…" at bounding box center [554, 185] width 129 height 63
type textarea "x"
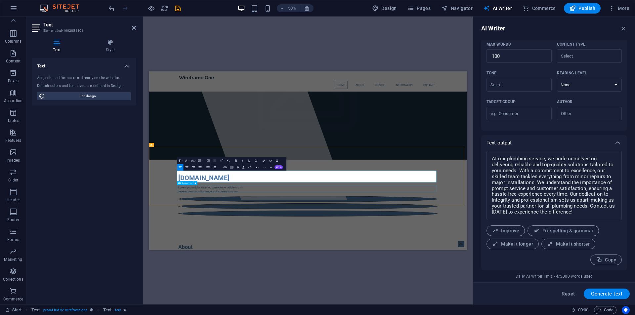
scroll to position [99, 0]
click at [452, 9] on span "Navigator" at bounding box center [456, 8] width 31 height 7
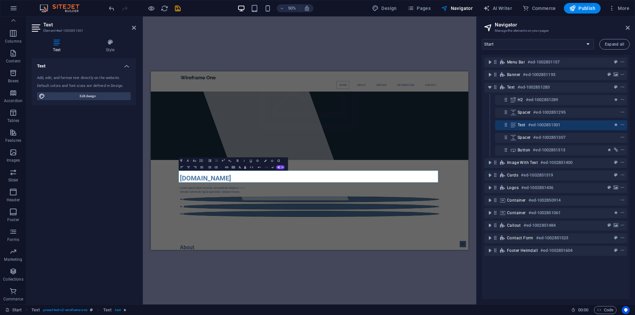
click at [137, 28] on aside "Text Element #ed-1002851301 Text Style Text Add, edit, and format text directly…" at bounding box center [84, 161] width 116 height 288
click at [135, 27] on icon at bounding box center [134, 27] width 4 height 5
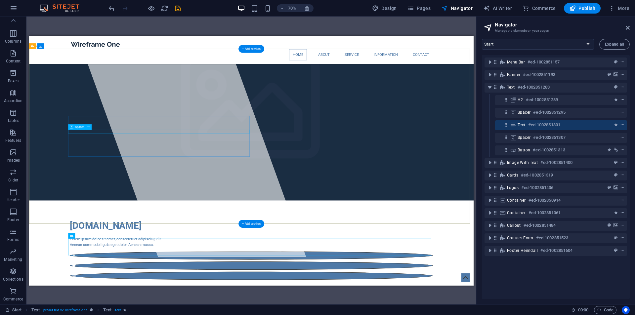
scroll to position [0, 0]
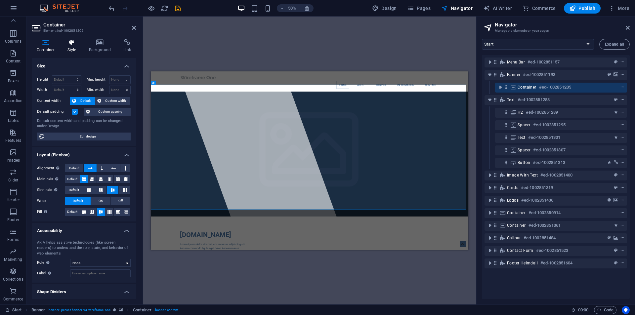
click at [68, 45] on icon at bounding box center [71, 42] width 19 height 7
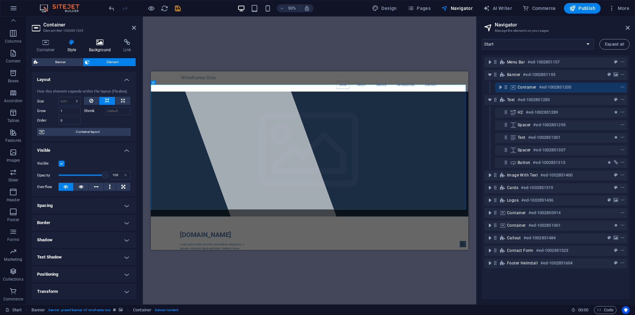
click at [90, 44] on icon at bounding box center [100, 42] width 32 height 7
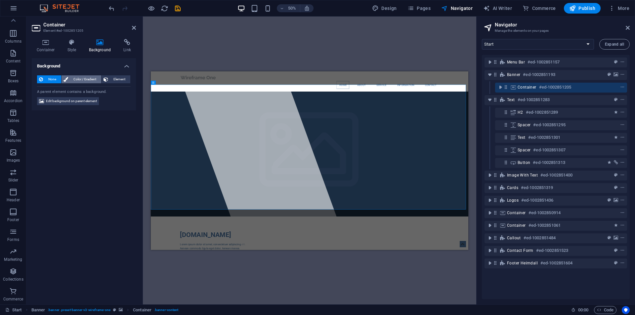
click at [74, 79] on span "Color / Gradient" at bounding box center [84, 79] width 29 height 8
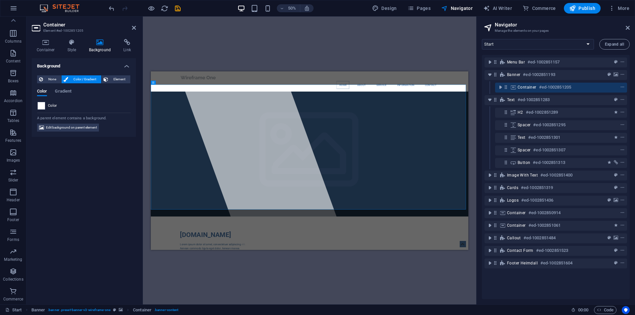
click at [43, 105] on span at bounding box center [41, 105] width 7 height 7
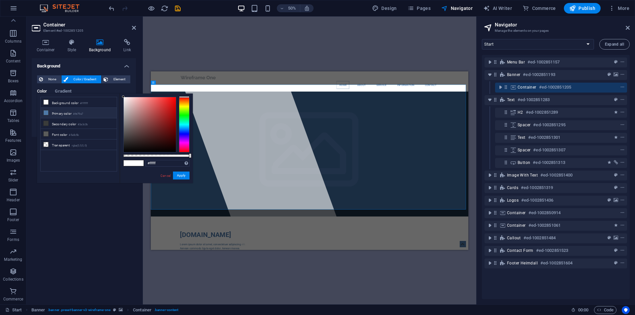
click at [59, 111] on li "Primary color #4e79a7" at bounding box center [79, 113] width 76 height 11
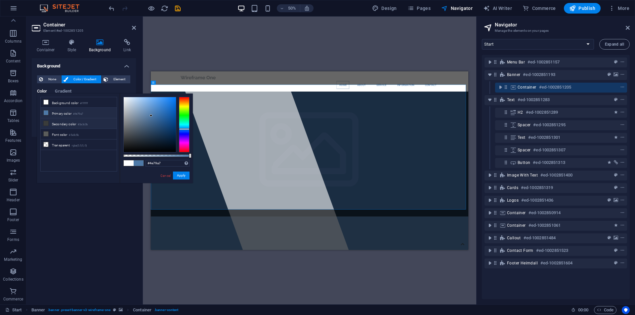
click at [55, 121] on li "Secondary color #3a3c3b" at bounding box center [79, 123] width 76 height 11
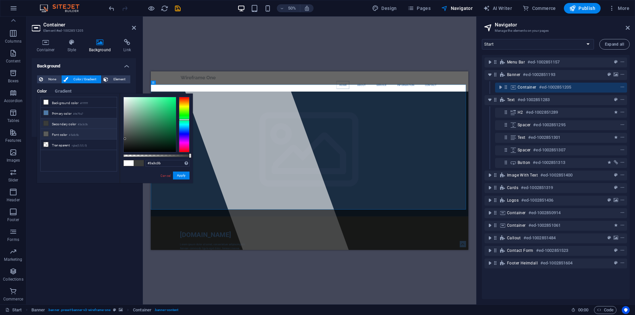
click at [59, 135] on li "Font color #5a5c5b" at bounding box center [79, 134] width 76 height 11
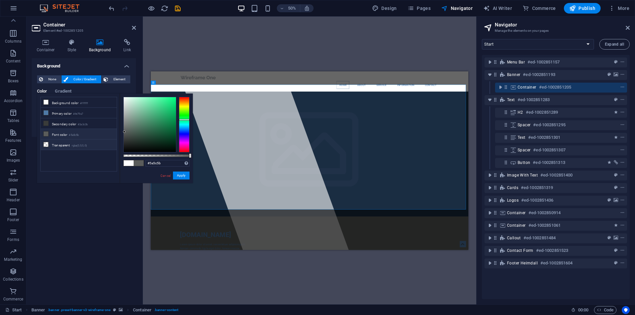
click at [59, 145] on li "Transparent rgba(0,0,0,.0)" at bounding box center [79, 145] width 76 height 11
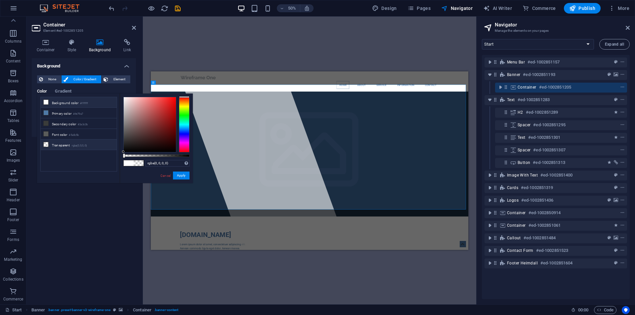
click at [62, 100] on li "Background color #ffffff" at bounding box center [79, 102] width 76 height 11
type input "#ffffff"
click at [56, 79] on span "None" at bounding box center [52, 79] width 14 height 8
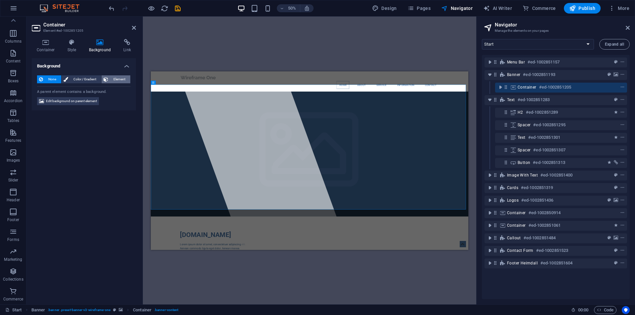
click at [110, 79] on span "Element" at bounding box center [119, 79] width 18 height 8
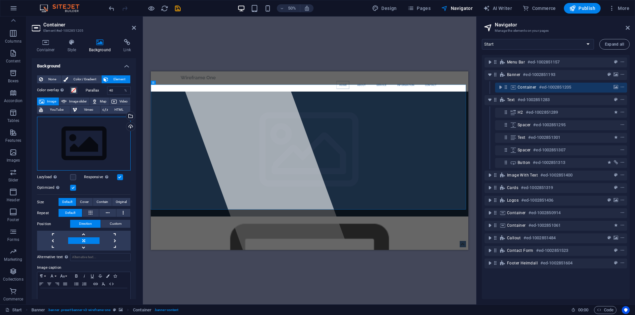
click at [75, 136] on div "Drag files here, click to choose files or select files from Files or our free s…" at bounding box center [84, 144] width 94 height 54
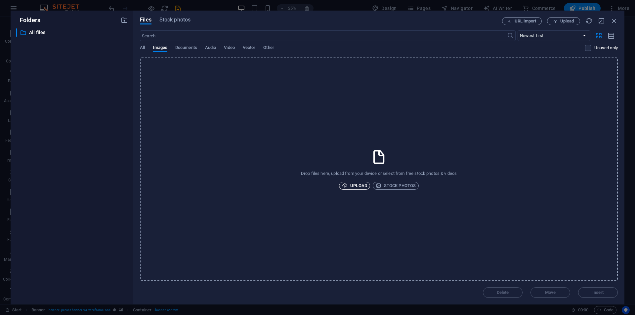
click at [353, 187] on span "Upload" at bounding box center [354, 186] width 25 height 8
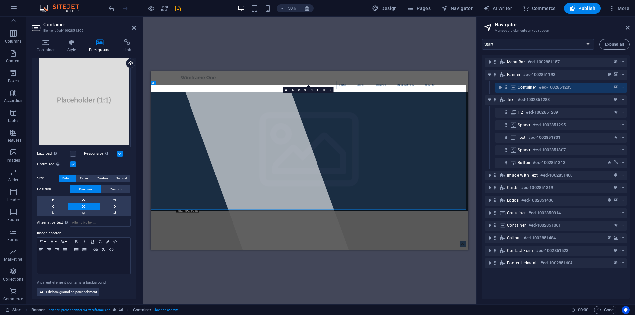
scroll to position [64, 0]
click at [110, 203] on link at bounding box center [115, 205] width 31 height 7
click at [75, 203] on link at bounding box center [83, 205] width 31 height 7
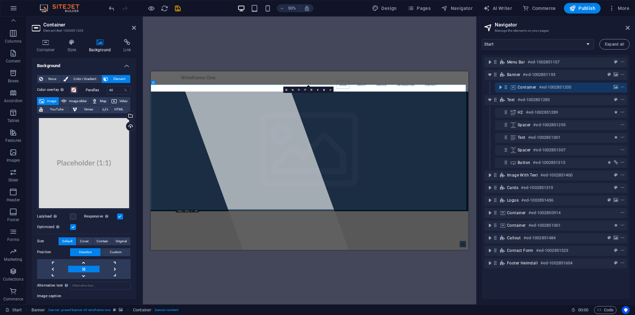
scroll to position [0, 0]
click at [59, 109] on span "YouTube" at bounding box center [56, 110] width 23 height 8
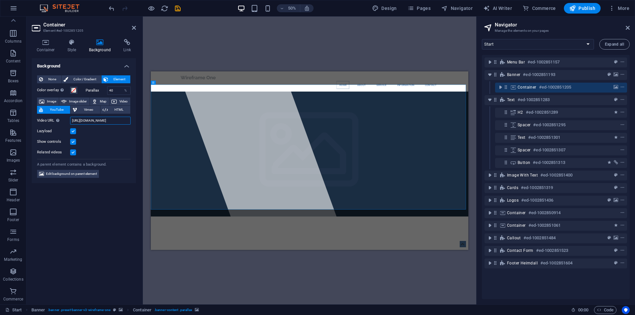
click at [94, 122] on input "https://www.youtube.com/watch?v=hnoviHgPHkY" at bounding box center [100, 121] width 60 height 8
paste input "ORKKNFzTTiE&pp=ugUEEgJlbg%3D%3D"
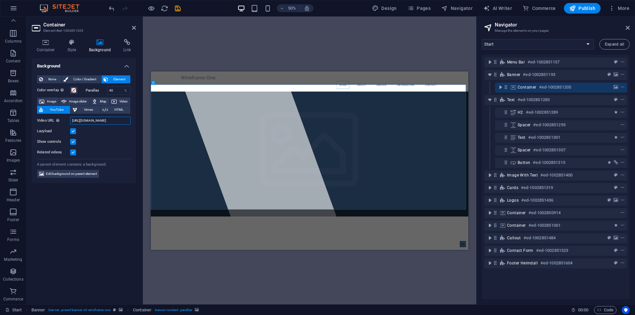
type input "https://www.youtube.com/watch?v=ORKKNFzTTiE&pp=ugUEEgJlbg%3D%3D"
click at [97, 223] on div "Background None Color / Gradient Element Stretch background to full-width Color…" at bounding box center [84, 178] width 104 height 241
click at [117, 103] on button "Video" at bounding box center [119, 102] width 21 height 8
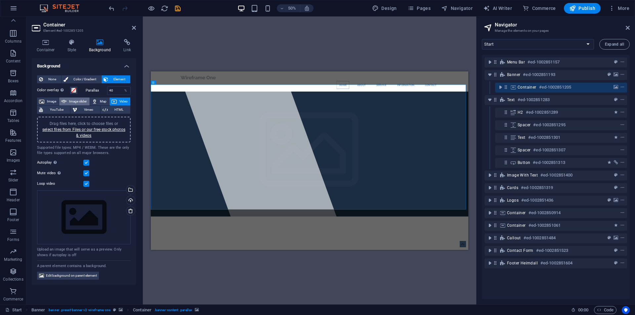
click at [80, 101] on span "Image slider" at bounding box center [77, 102] width 19 height 8
select select "ms"
select select "s"
select select "progressive"
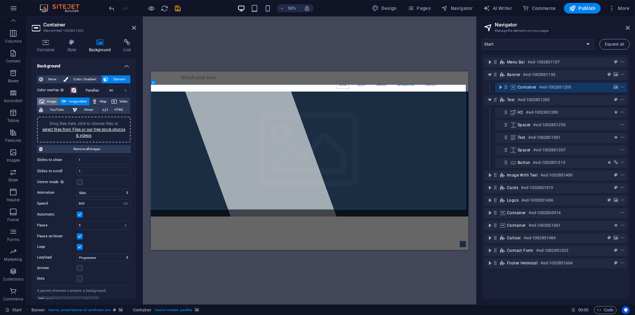
click at [49, 101] on span "Image" at bounding box center [51, 102] width 11 height 8
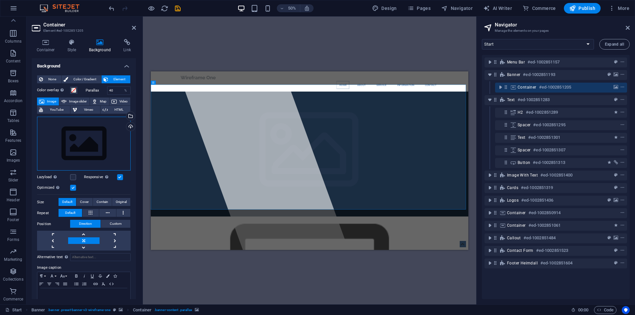
click at [96, 144] on div "Drag files here, click to choose files or select files from Files or our free s…" at bounding box center [84, 144] width 94 height 54
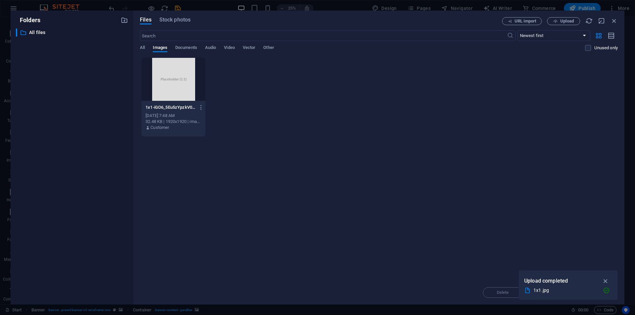
click at [170, 83] on div at bounding box center [173, 79] width 64 height 43
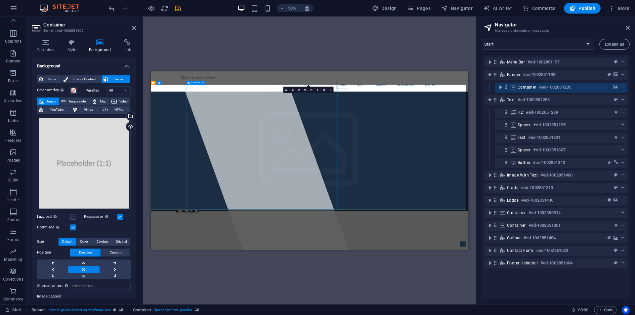
click at [372, 161] on div at bounding box center [376, 249] width 342 height 357
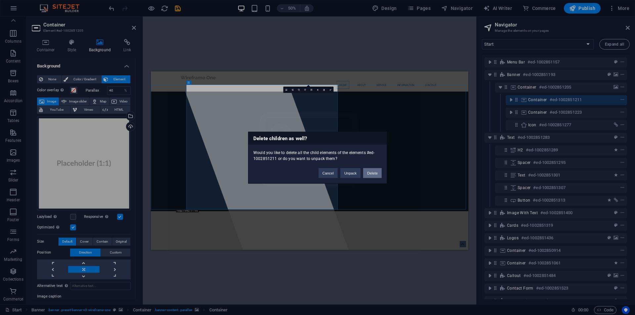
click at [369, 172] on button "Delete" at bounding box center [372, 173] width 19 height 10
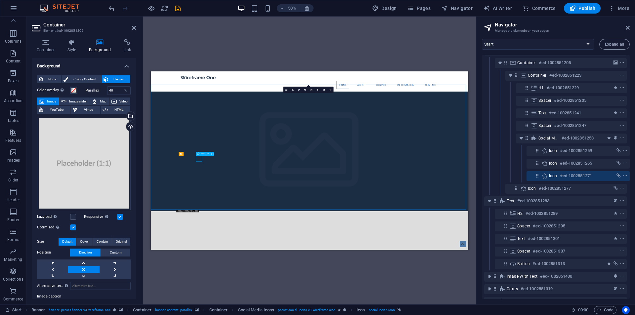
scroll to position [26, 2]
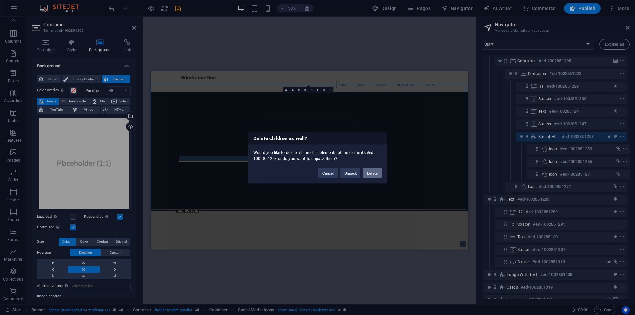
click at [369, 172] on button "Delete" at bounding box center [372, 173] width 19 height 10
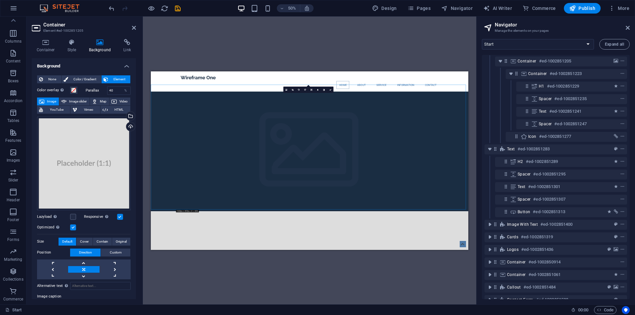
scroll to position [26, 0]
click at [549, 138] on h6 "#ed-1002851277" at bounding box center [555, 137] width 32 height 8
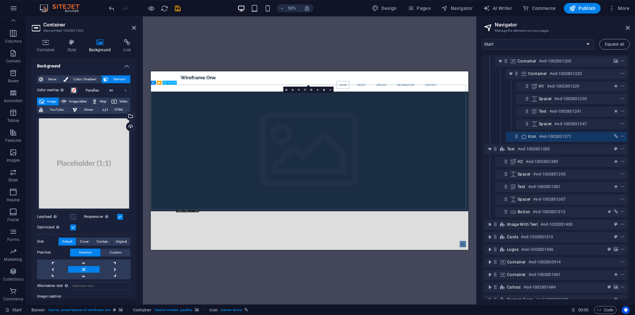
click at [531, 139] on span "Icon" at bounding box center [532, 136] width 8 height 5
click at [622, 140] on button "context-menu" at bounding box center [622, 137] width 7 height 8
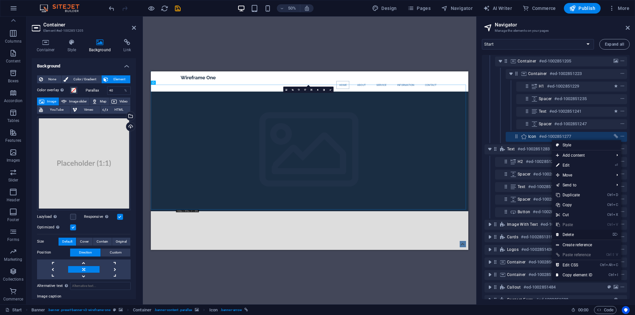
click at [571, 235] on link "⌦ Delete" at bounding box center [574, 235] width 44 height 10
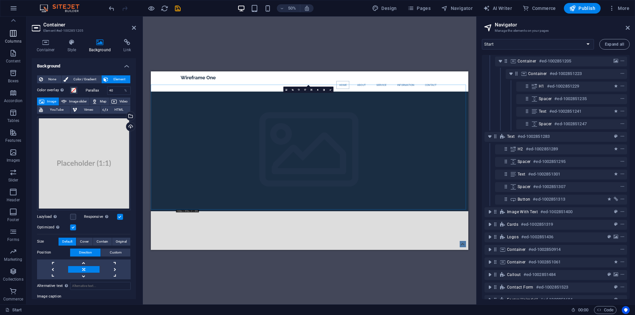
click at [16, 37] on icon "button" at bounding box center [13, 33] width 8 height 8
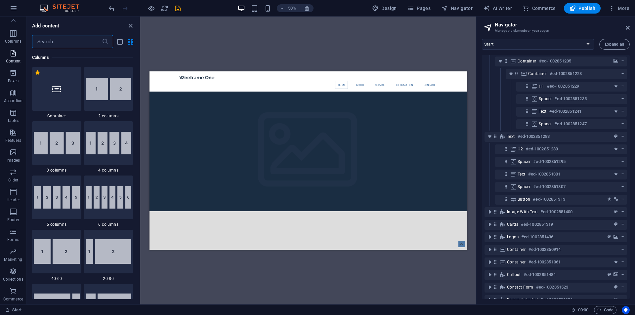
click at [9, 57] on span "Content" at bounding box center [13, 57] width 26 height 16
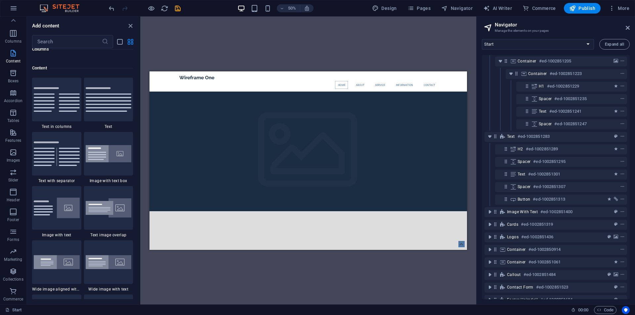
scroll to position [1157, 0]
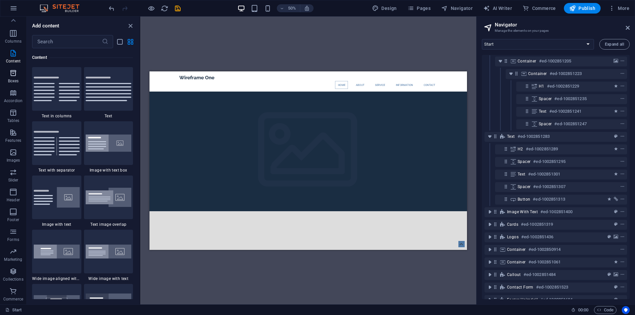
click at [17, 83] on p "Boxes" at bounding box center [13, 80] width 11 height 5
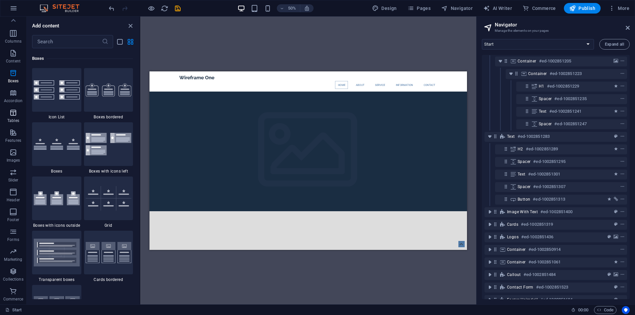
scroll to position [1824, 0]
click at [12, 97] on icon "button" at bounding box center [13, 93] width 8 height 8
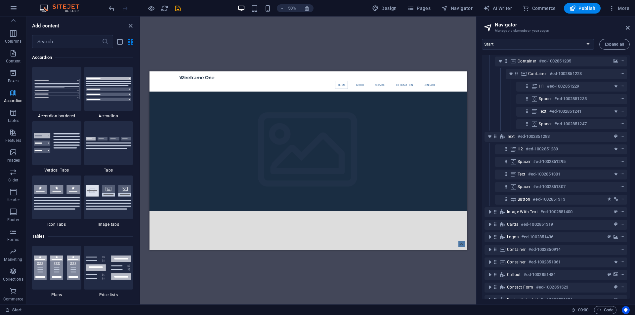
scroll to position [2111, 0]
click at [14, 117] on span "Tables" at bounding box center [13, 117] width 26 height 16
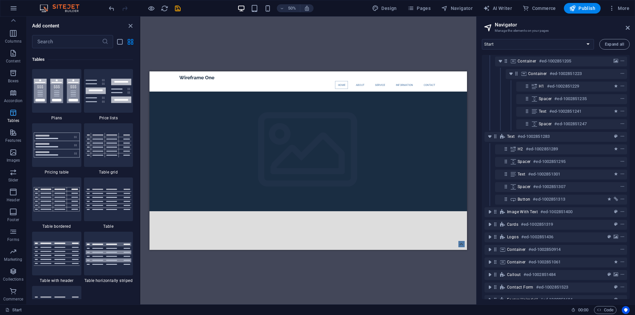
scroll to position [2290, 0]
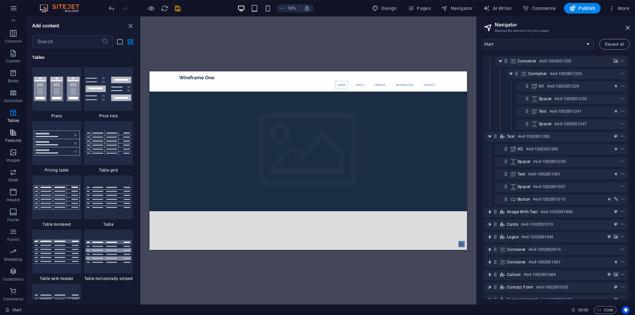
click at [16, 137] on span "Features" at bounding box center [13, 137] width 26 height 16
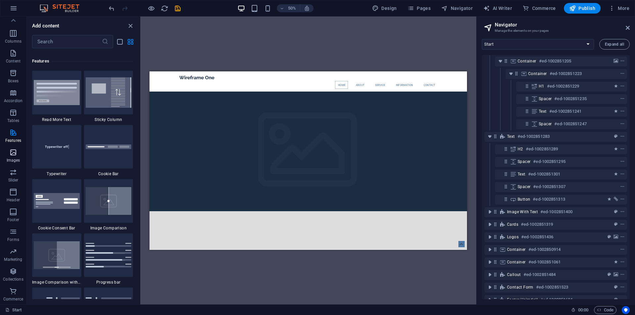
click at [14, 156] on icon "button" at bounding box center [13, 152] width 8 height 8
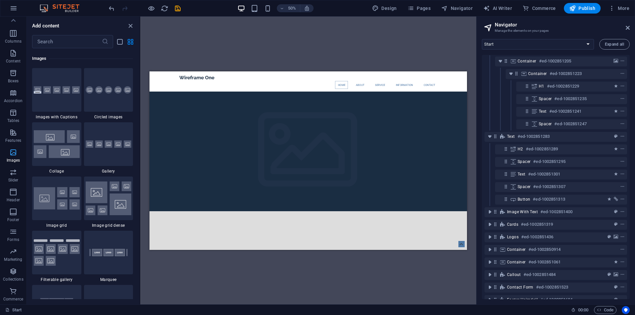
scroll to position [3352, 0]
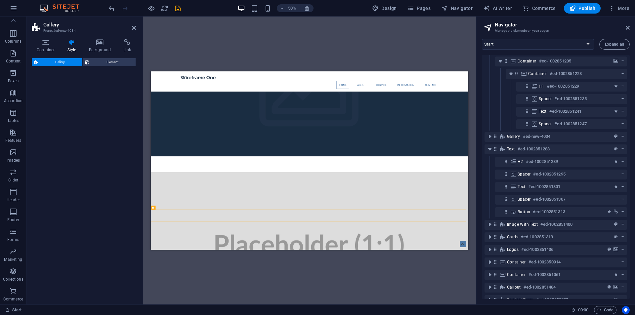
select select "rem"
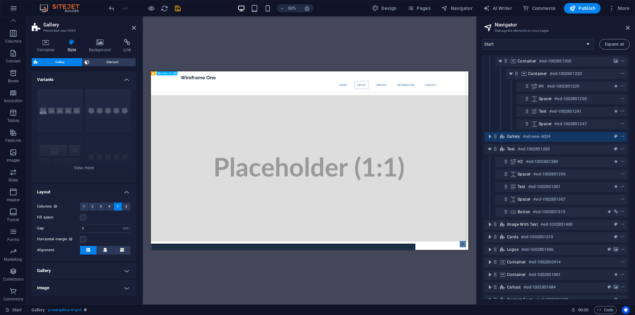
scroll to position [430, 0]
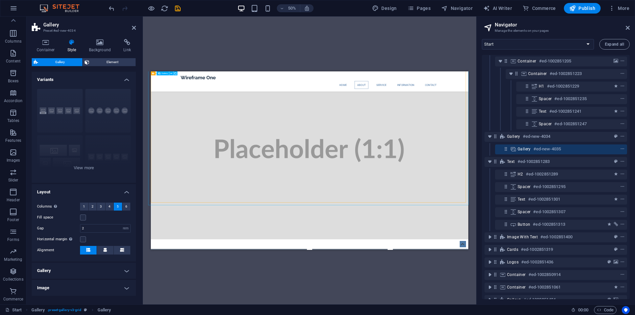
scroll to position [132, 0]
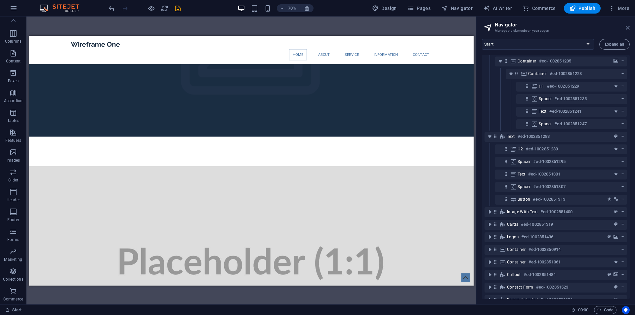
drag, startPoint x: 628, startPoint y: 28, endPoint x: 631, endPoint y: 12, distance: 16.4
click at [628, 28] on icon at bounding box center [627, 27] width 4 height 5
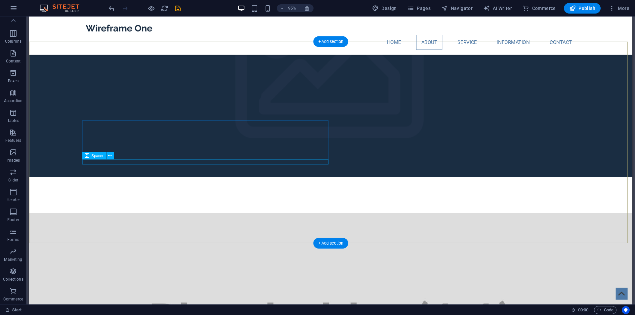
scroll to position [0, 0]
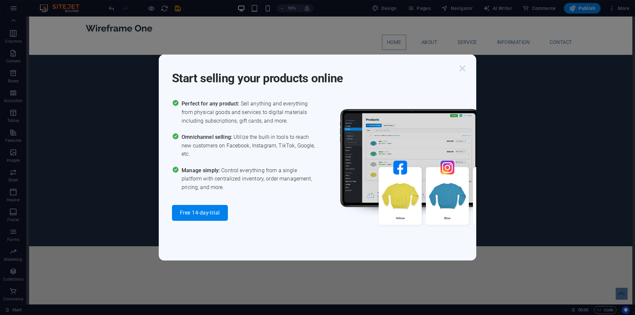
click at [467, 68] on icon "button" at bounding box center [462, 68] width 12 height 12
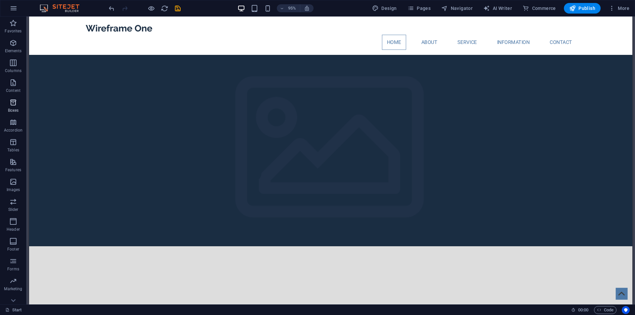
click at [7, 107] on span "Boxes" at bounding box center [13, 107] width 26 height 16
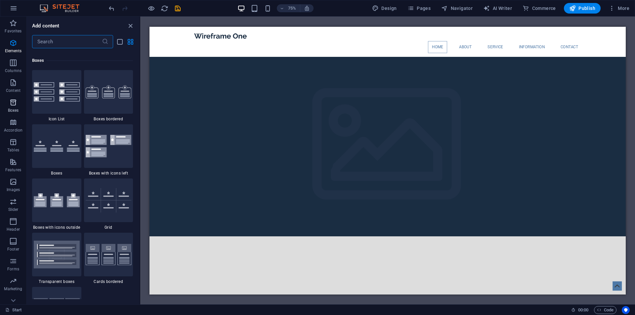
scroll to position [1824, 0]
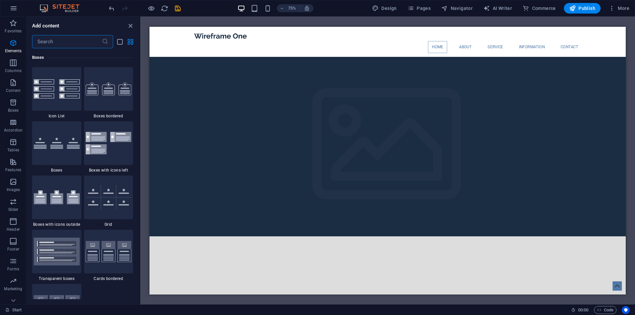
click at [52, 39] on input "text" at bounding box center [67, 41] width 70 height 13
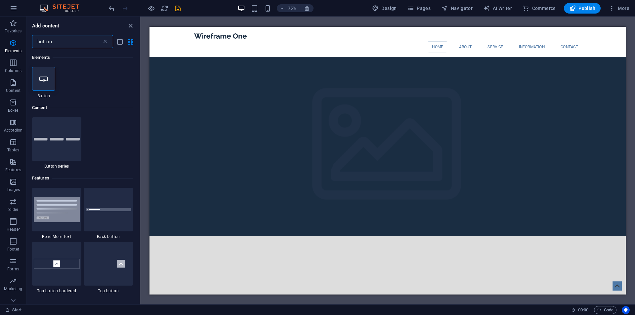
scroll to position [0, 0]
type input "button"
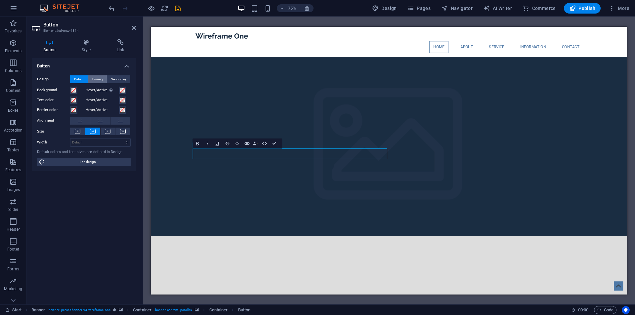
click at [101, 76] on span "Primary" at bounding box center [97, 79] width 11 height 8
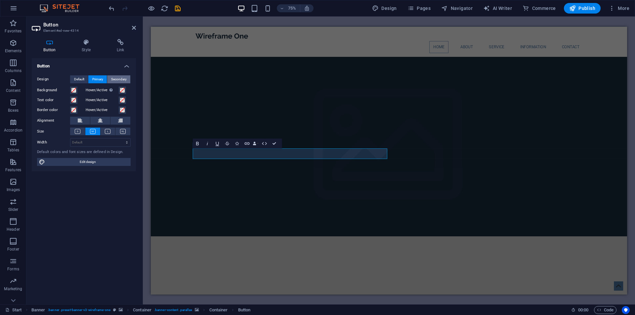
click at [119, 78] on span "Secondary" at bounding box center [119, 79] width 16 height 8
click at [80, 76] on span "Default" at bounding box center [79, 79] width 10 height 8
click at [77, 46] on h4 "Style" at bounding box center [87, 46] width 35 height 14
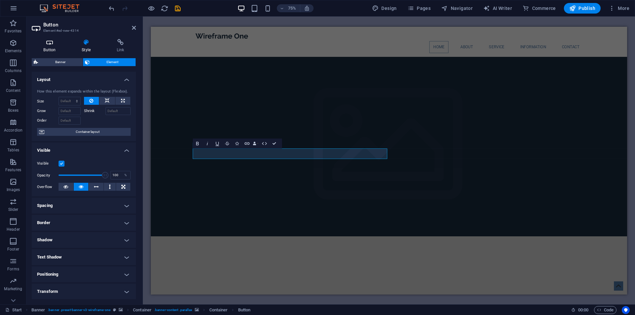
click at [50, 48] on h4 "Button" at bounding box center [51, 46] width 38 height 14
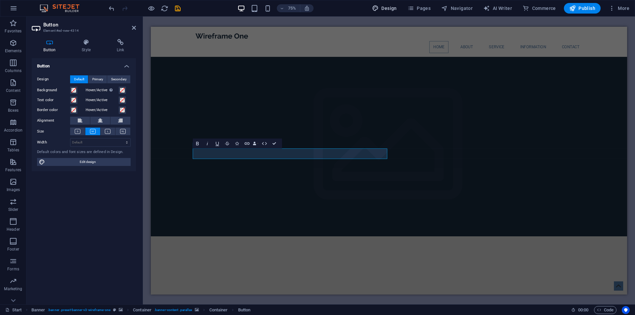
click at [391, 8] on span "Design" at bounding box center [384, 8] width 25 height 7
select select "px"
select select "400"
select select "px"
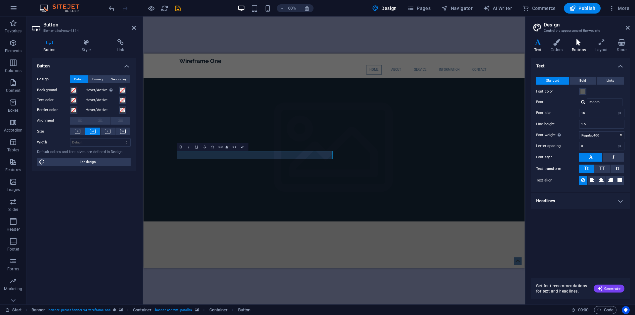
click at [577, 46] on h4 "Buttons" at bounding box center [579, 46] width 23 height 14
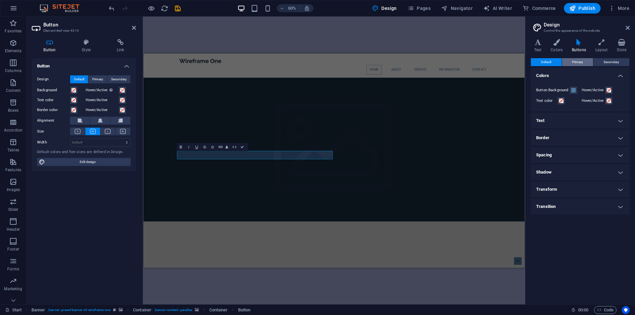
click at [577, 61] on span "Primary" at bounding box center [577, 62] width 11 height 8
click at [555, 61] on button "Default" at bounding box center [546, 62] width 31 height 8
click at [578, 62] on span "Primary" at bounding box center [577, 62] width 11 height 8
click at [573, 88] on span at bounding box center [573, 90] width 5 height 5
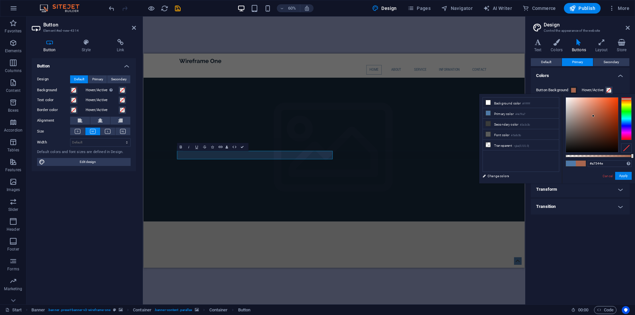
type input "#a74e4e"
drag, startPoint x: 626, startPoint y: 99, endPoint x: 627, endPoint y: 89, distance: 9.7
click at [627, 89] on body "sitejet.giantdev.com.au Start Favorites Elements Columns Content Boxes Accordio…" at bounding box center [317, 157] width 635 height 315
drag, startPoint x: 626, startPoint y: 174, endPoint x: 602, endPoint y: 162, distance: 26.6
click at [626, 175] on button "Apply" at bounding box center [623, 176] width 17 height 8
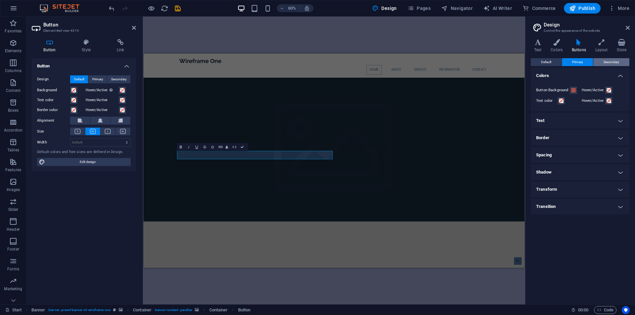
click at [612, 63] on span "Secondary" at bounding box center [611, 62] width 16 height 8
click at [573, 92] on span at bounding box center [573, 90] width 5 height 5
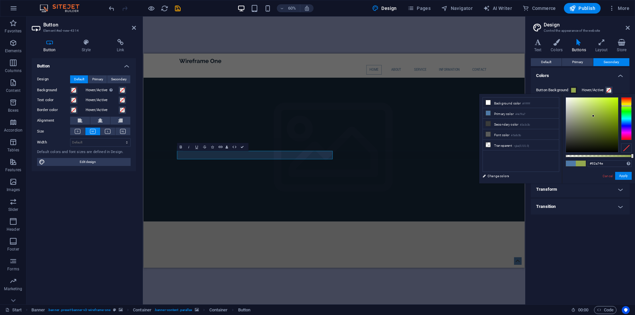
click at [622, 106] on div at bounding box center [626, 118] width 11 height 43
type input "#c3ff00"
drag, startPoint x: 603, startPoint y: 111, endPoint x: 633, endPoint y: 90, distance: 36.1
click at [632, 88] on body "sitejet.giantdev.com.au Start Favorites Elements Columns Content Boxes Accordio…" at bounding box center [317, 157] width 635 height 315
click at [622, 171] on div "#c3ff00 Supported formats #0852ed rgb(8, 82, 237) rgba(8, 82, 237, 90%) hsv(221…" at bounding box center [598, 186] width 73 height 185
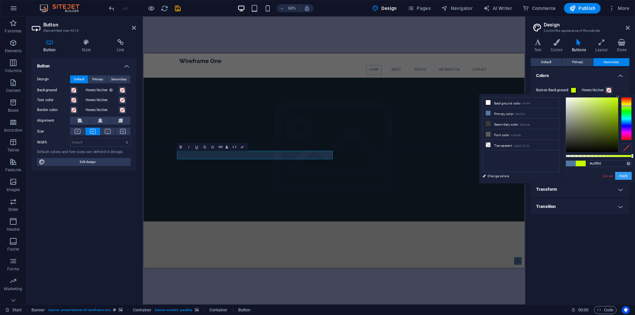
click at [624, 174] on button "Apply" at bounding box center [623, 176] width 17 height 8
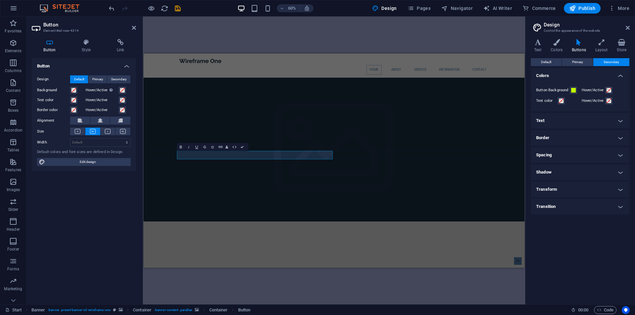
drag, startPoint x: 564, startPoint y: 276, endPoint x: 560, endPoint y: 262, distance: 15.1
click at [563, 276] on div "Default Primary Secondary Colors Button Background Hover/Active Text color Hove…" at bounding box center [580, 178] width 99 height 241
click at [414, 6] on icon "button" at bounding box center [410, 8] width 7 height 7
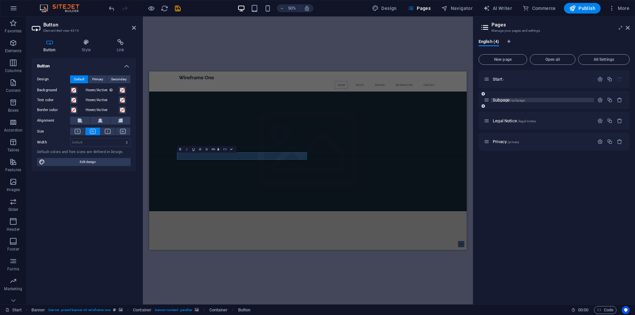
click at [549, 101] on p "Subpage /subpage" at bounding box center [542, 100] width 99 height 4
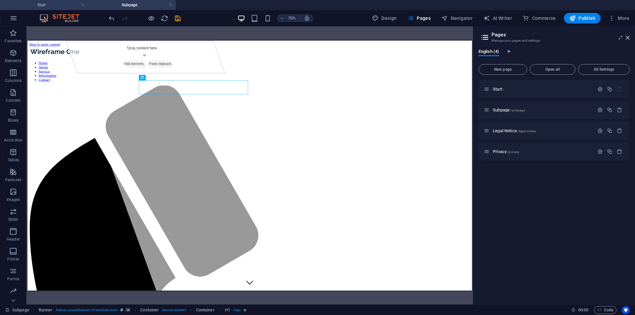
click at [44, 3] on h4 "Start" at bounding box center [44, 4] width 88 height 7
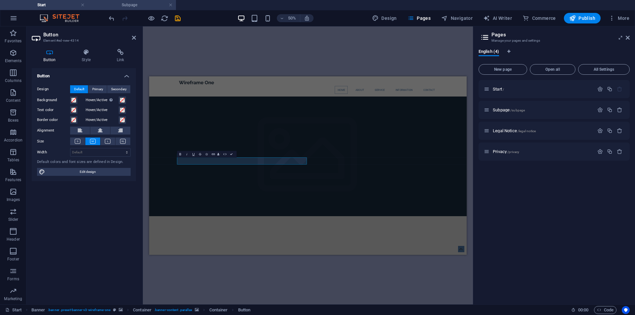
click at [135, 5] on h4 "Subpage" at bounding box center [132, 4] width 88 height 7
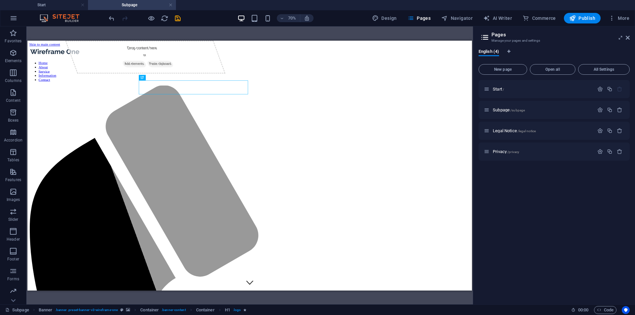
click at [168, 3] on h4 "Subpage" at bounding box center [132, 4] width 88 height 7
click at [170, 4] on link at bounding box center [171, 5] width 4 height 6
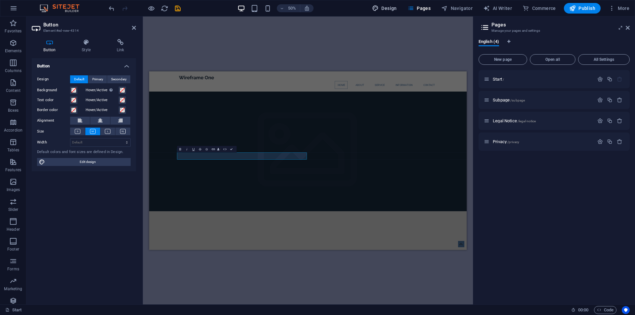
click at [389, 7] on span "Design" at bounding box center [384, 8] width 25 height 7
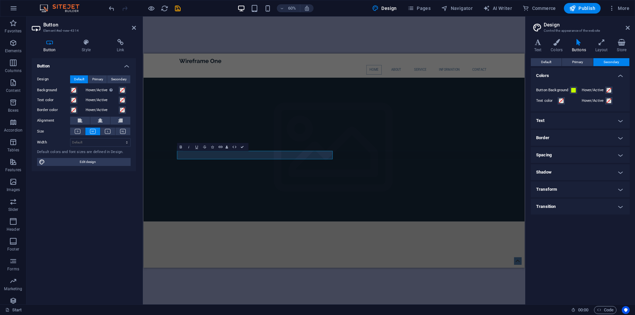
click at [561, 240] on div "Default Primary Secondary Colors Button Background Hover/Active Text color Hove…" at bounding box center [580, 178] width 99 height 241
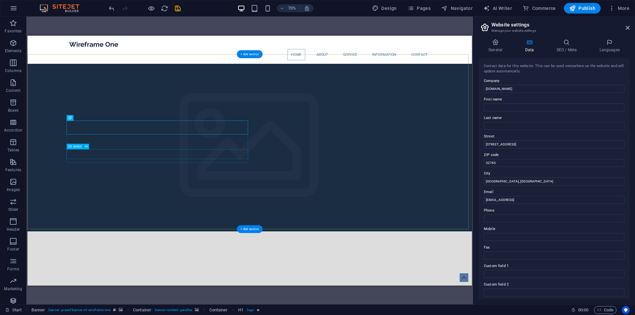
drag, startPoint x: 551, startPoint y: 125, endPoint x: 633, endPoint y: 112, distance: 82.7
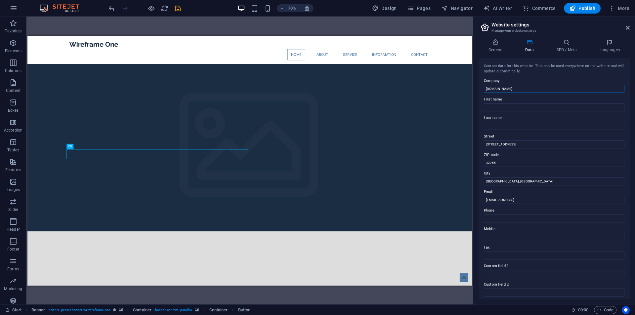
click at [511, 92] on input "[DOMAIN_NAME]" at bounding box center [554, 89] width 141 height 8
click at [582, 7] on span "Publish" at bounding box center [582, 8] width 26 height 7
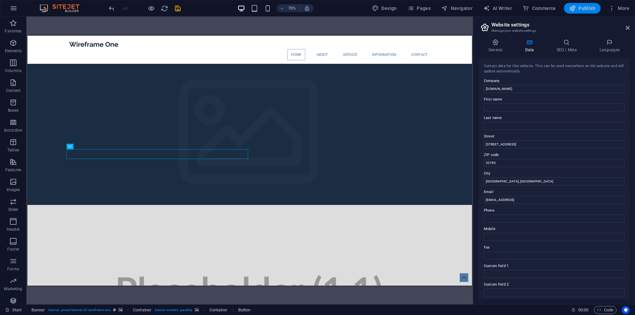
checkbox input "false"
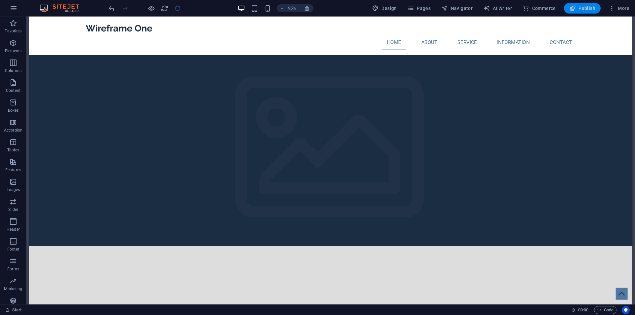
click at [592, 10] on span "Publish" at bounding box center [582, 8] width 26 height 7
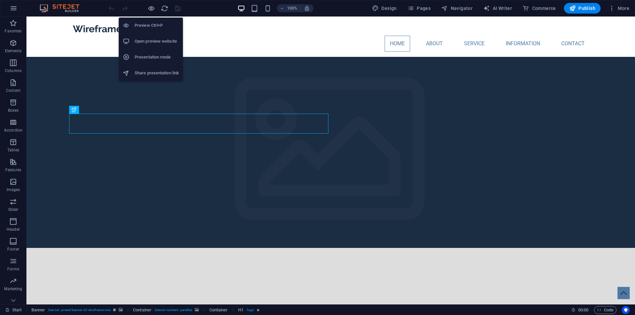
click at [151, 58] on h6 "Presentation mode" at bounding box center [157, 57] width 44 height 8
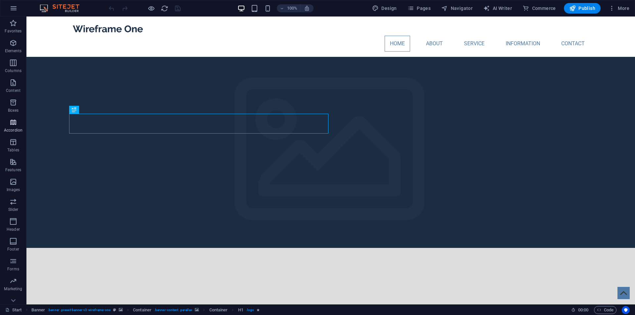
click at [18, 130] on p "Accordion" at bounding box center [13, 130] width 19 height 5
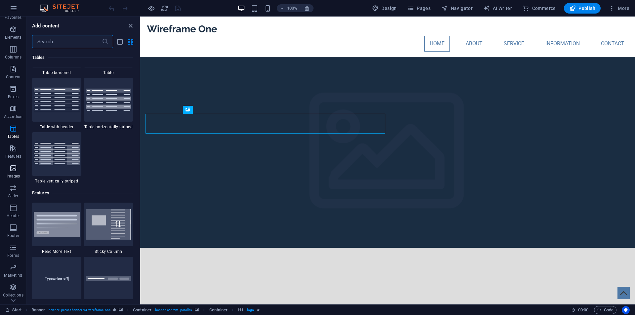
scroll to position [29, 0]
click at [12, 174] on icon "button" at bounding box center [13, 172] width 8 height 8
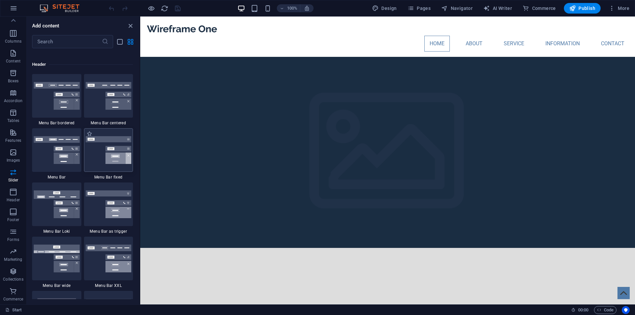
scroll to position [3979, 0]
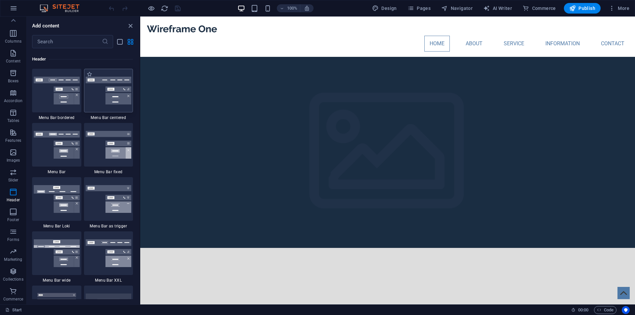
click at [109, 89] on img at bounding box center [109, 91] width 46 height 28
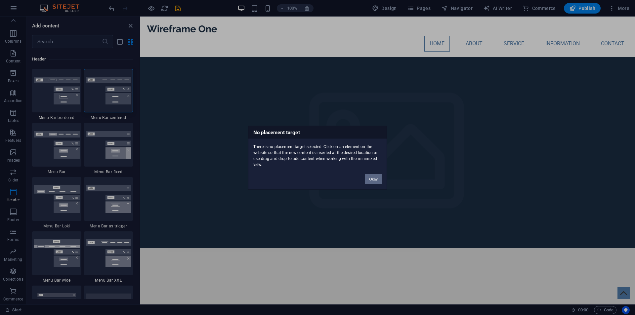
drag, startPoint x: 376, startPoint y: 182, endPoint x: 232, endPoint y: 166, distance: 144.7
click at [376, 182] on button "Okay" at bounding box center [373, 179] width 17 height 10
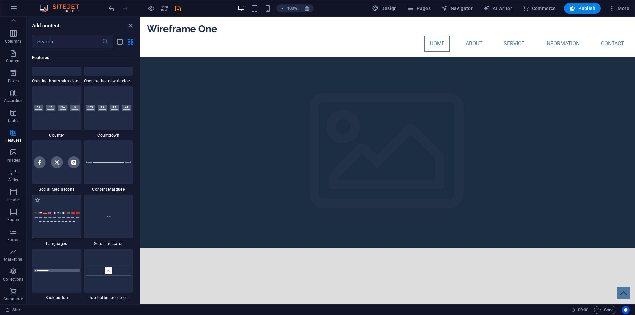
scroll to position [2988, 0]
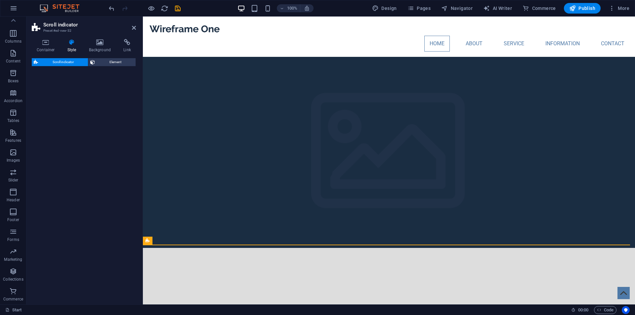
select select "rem"
select select "px"
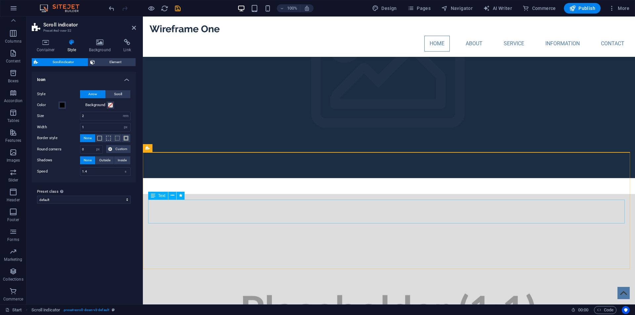
scroll to position [66, 0]
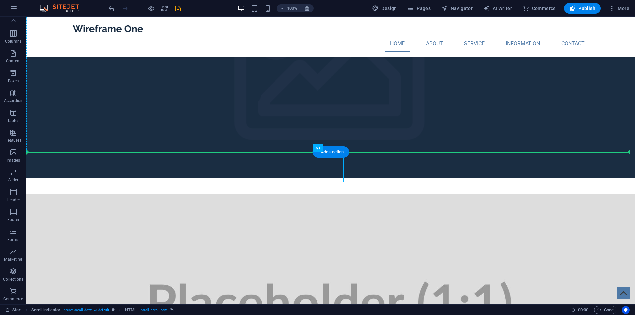
drag, startPoint x: 271, startPoint y: 175, endPoint x: 344, endPoint y: 133, distance: 83.8
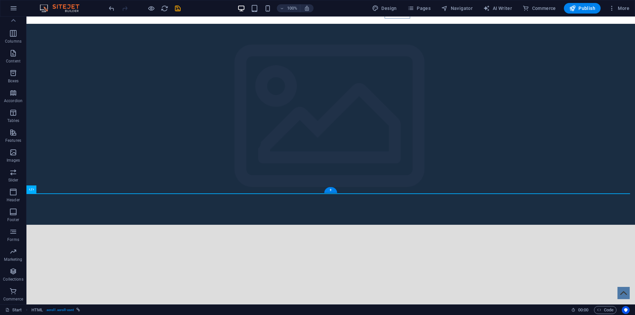
scroll to position [0, 0]
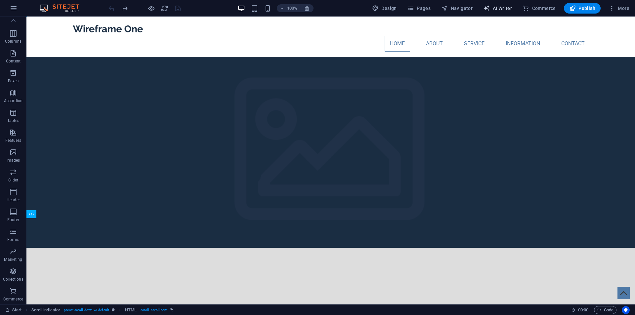
click at [512, 7] on span "AI Writer" at bounding box center [497, 8] width 29 height 7
select select "English"
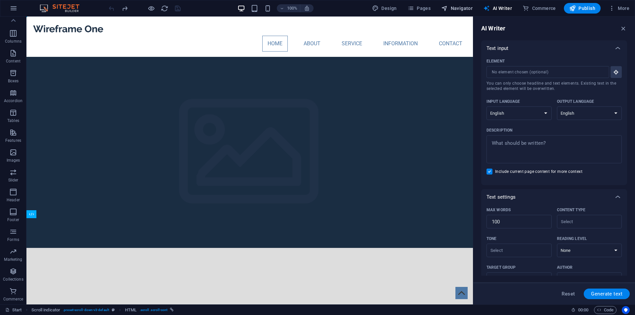
click at [462, 12] on button "Navigator" at bounding box center [456, 8] width 37 height 11
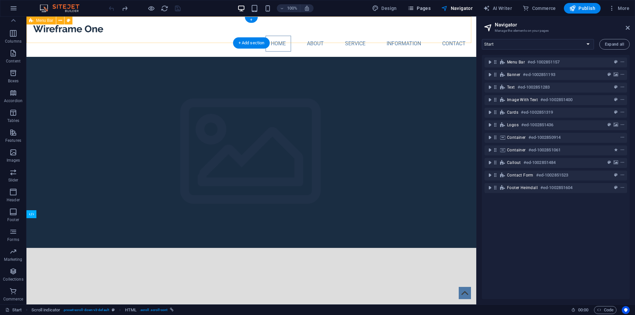
click at [424, 7] on span "Pages" at bounding box center [418, 8] width 23 height 7
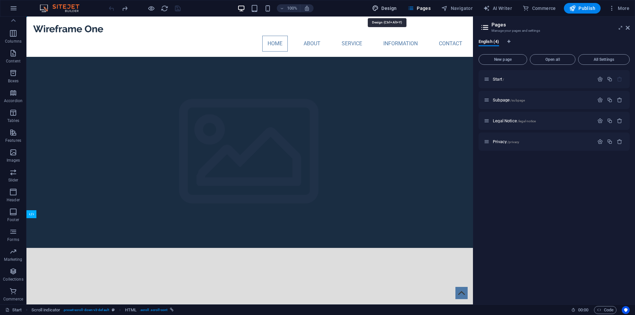
click at [385, 7] on span "Design" at bounding box center [384, 8] width 25 height 7
select select "px"
select select "400"
select select "px"
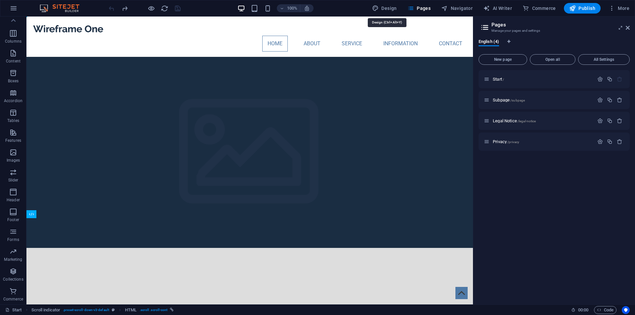
select select "px"
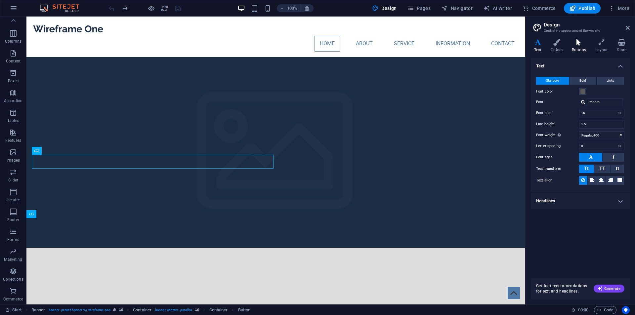
click at [573, 47] on h4 "Buttons" at bounding box center [579, 46] width 23 height 14
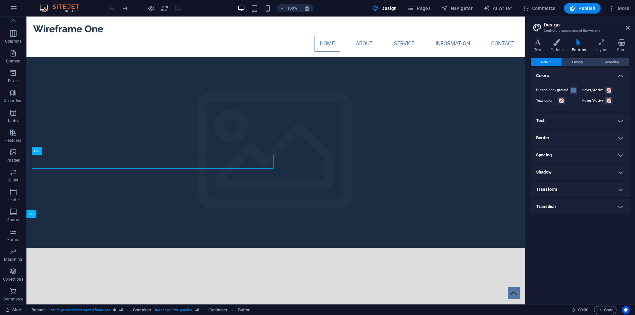
click at [556, 118] on h4 "Text" at bounding box center [580, 121] width 99 height 16
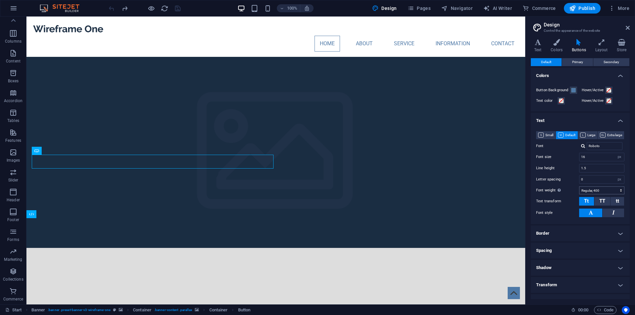
scroll to position [19, 0]
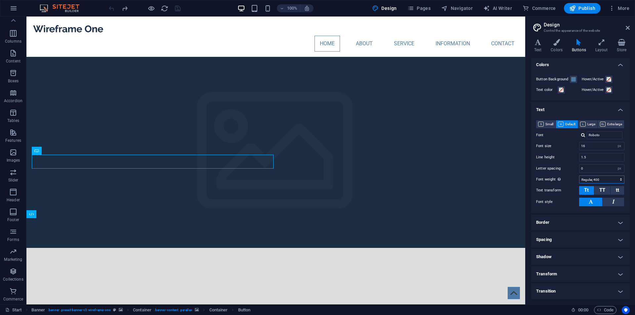
drag, startPoint x: 599, startPoint y: 180, endPoint x: 600, endPoint y: 183, distance: 3.4
click at [599, 180] on select "Thin, 100 Extra-light, 200 Light, 300 Regular, 400 Medium, 500 Semi-bold, 600 B…" at bounding box center [601, 180] width 45 height 8
select select "600"
click at [579, 176] on select "Thin, 100 Extra-light, 200 Light, 300 Regular, 400 Medium, 500 Semi-bold, 600 B…" at bounding box center [601, 180] width 45 height 8
click at [603, 191] on span "TT" at bounding box center [602, 190] width 6 height 6
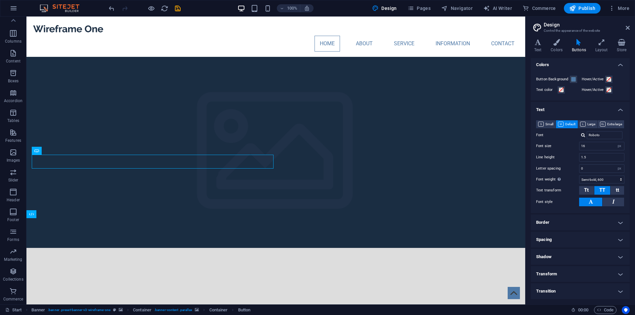
click at [578, 224] on h4 "Border" at bounding box center [580, 223] width 99 height 16
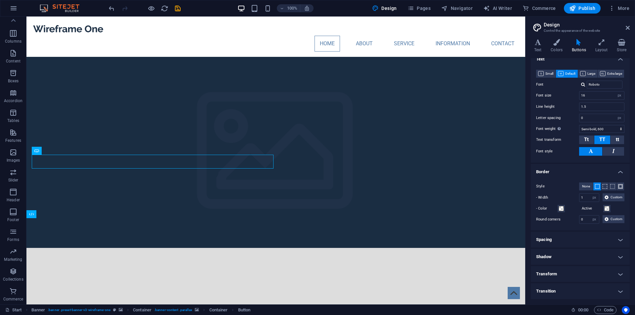
scroll to position [86, 0]
click at [568, 236] on h4 "Spacing" at bounding box center [580, 240] width 99 height 16
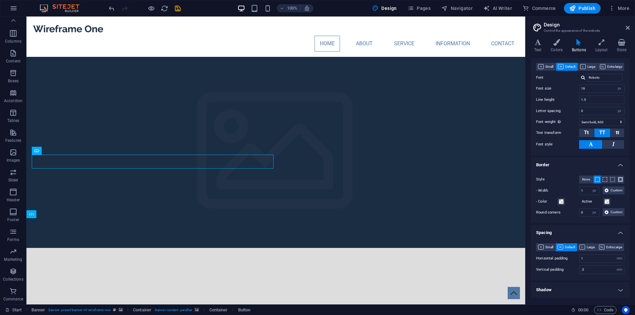
scroll to position [35, 0]
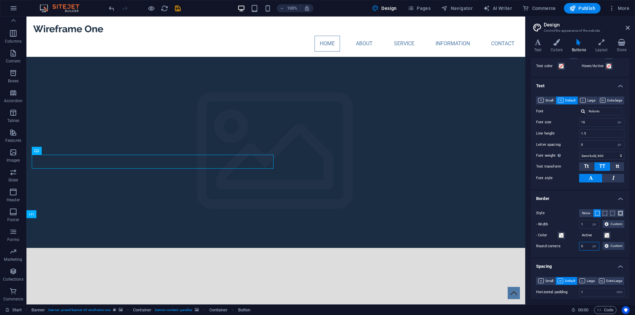
click at [597, 250] on input "0" at bounding box center [589, 246] width 20 height 8
drag, startPoint x: 597, startPoint y: 263, endPoint x: 576, endPoint y: 261, distance: 21.3
click at [576, 251] on div "Round corners 0 px rem vh vw Custom Custom" at bounding box center [580, 246] width 88 height 9
type input "20"
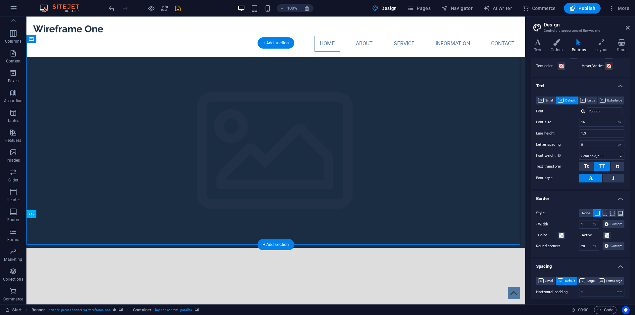
click at [0, 0] on icon at bounding box center [0, 0] width 0 height 0
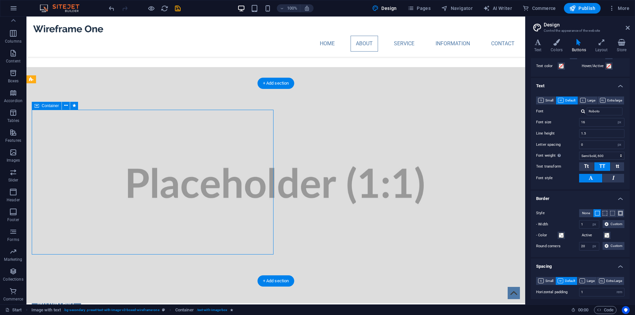
drag, startPoint x: 125, startPoint y: 211, endPoint x: 136, endPoint y: 200, distance: 15.7
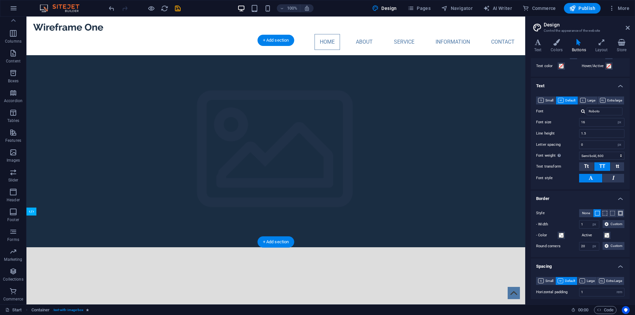
scroll to position [0, 0]
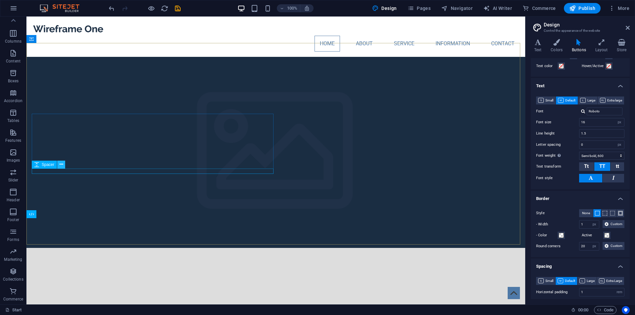
click at [60, 165] on icon at bounding box center [62, 164] width 4 height 7
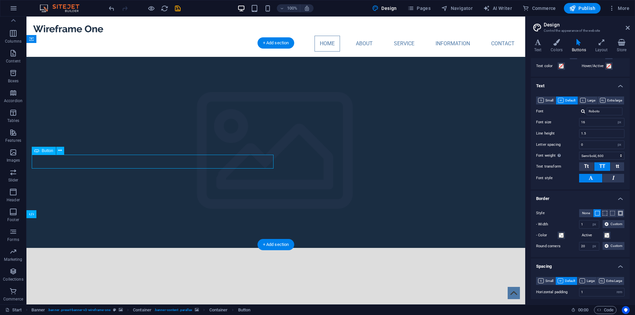
click at [598, 43] on icon at bounding box center [601, 42] width 19 height 7
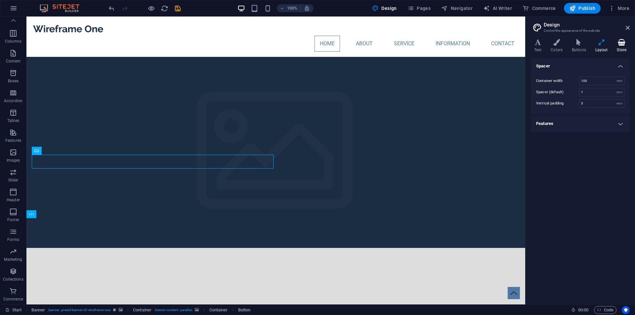
click at [624, 50] on h4 "Store" at bounding box center [621, 46] width 16 height 14
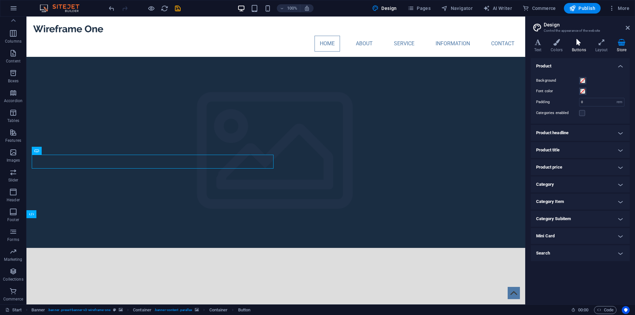
click at [582, 46] on h4 "Buttons" at bounding box center [579, 46] width 23 height 14
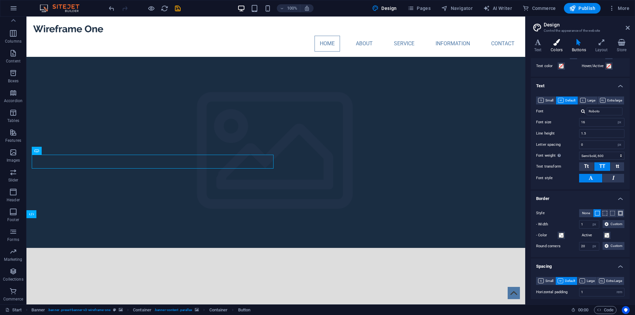
click at [558, 43] on icon at bounding box center [556, 42] width 19 height 7
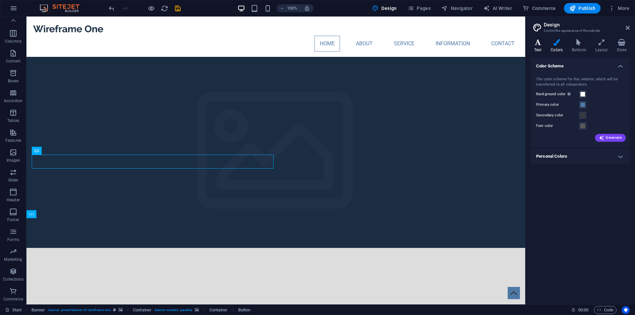
click at [541, 44] on icon at bounding box center [538, 42] width 14 height 7
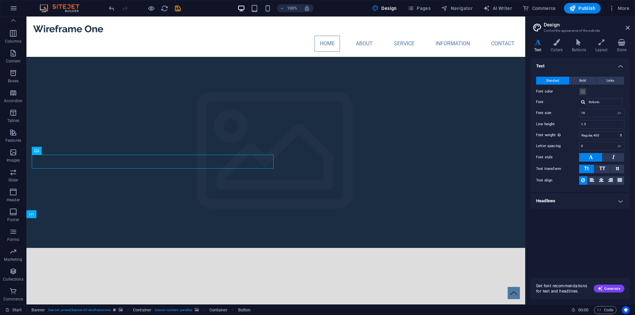
click at [612, 199] on h4 "Headlines" at bounding box center [580, 201] width 99 height 16
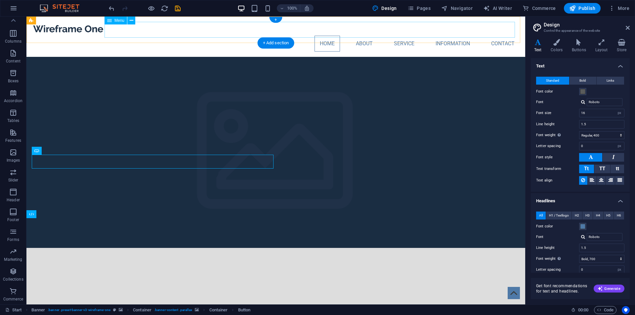
click at [403, 36] on nav "Home About Service Information Contact" at bounding box center [276, 44] width 488 height 16
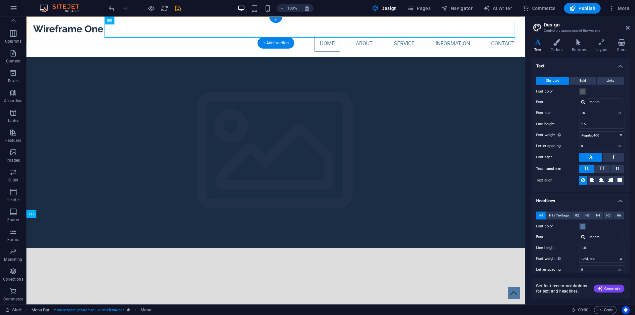
click at [279, 18] on div "+" at bounding box center [275, 20] width 13 height 6
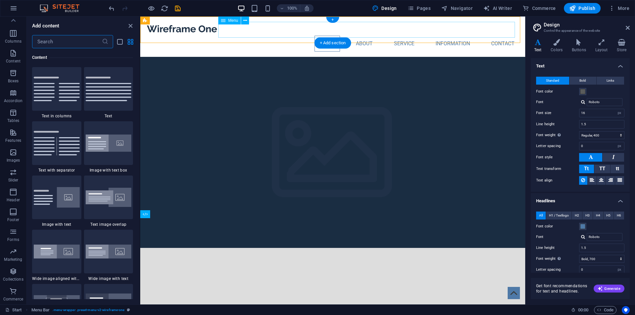
scroll to position [1157, 0]
click at [328, 246] on div "+ Add section" at bounding box center [332, 244] width 37 height 11
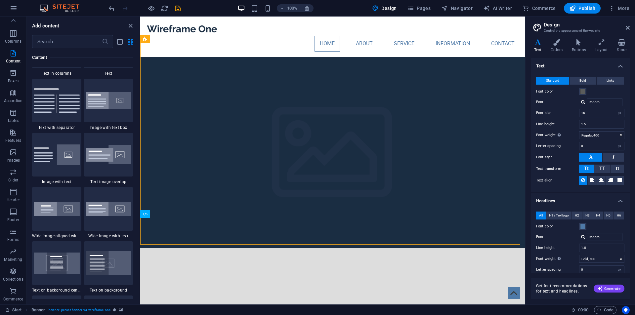
scroll to position [1289, 0]
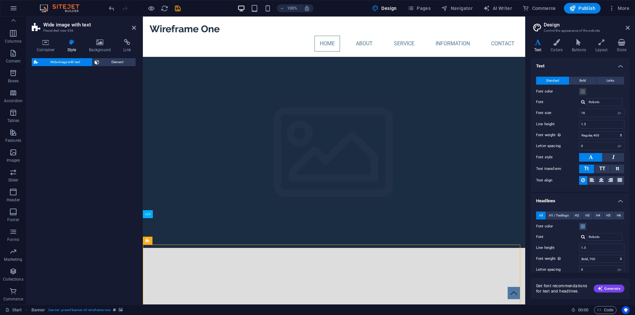
select select "%"
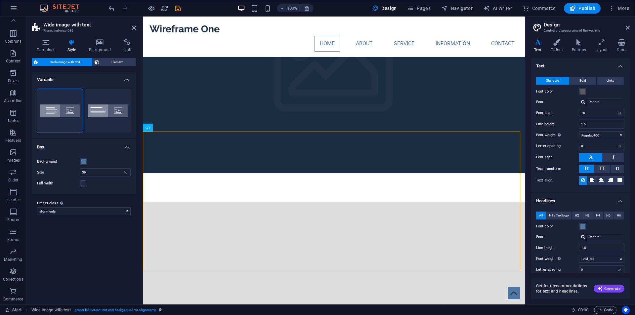
scroll to position [66, 0]
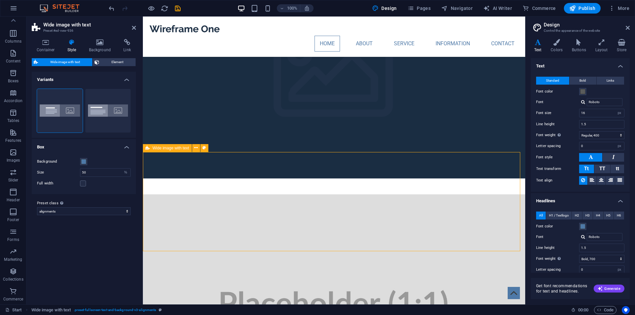
click at [164, 148] on span "Wide image with text" at bounding box center [170, 148] width 37 height 4
click at [165, 148] on span "Container" at bounding box center [172, 148] width 17 height 4
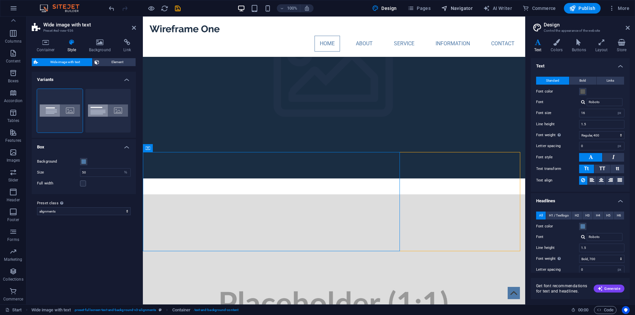
click at [447, 11] on icon "button" at bounding box center [444, 8] width 7 height 7
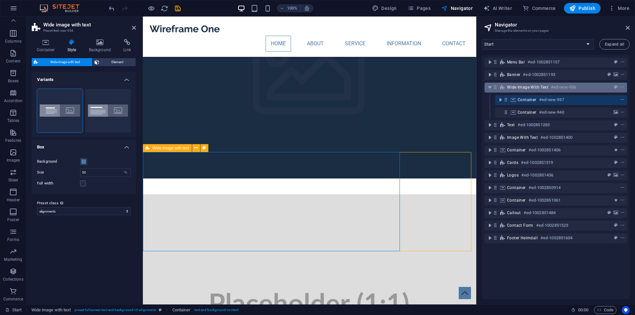
click at [532, 84] on div "Wide image with text #ed-new-936" at bounding box center [550, 87] width 87 height 8
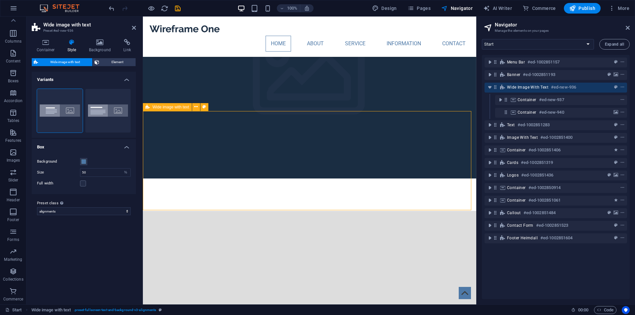
scroll to position [107, 0]
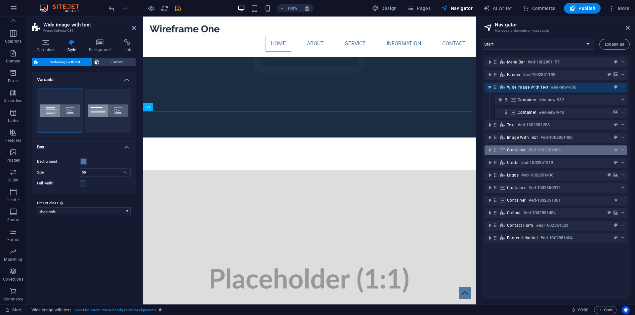
click at [526, 148] on div "Container #ed-1002851406" at bounding box center [550, 150] width 87 height 8
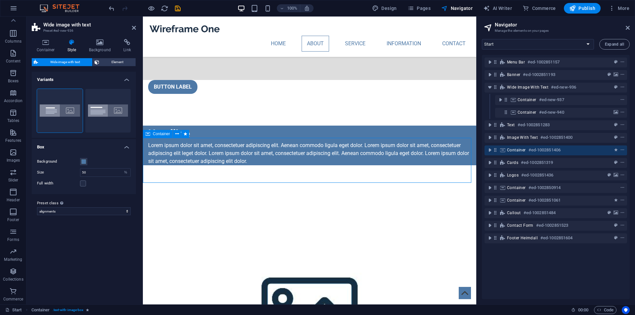
scroll to position [445, 0]
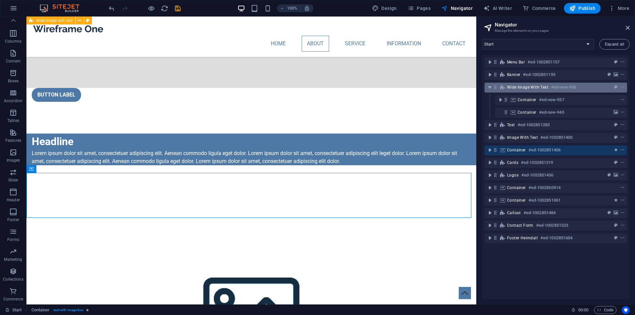
click at [524, 89] on span "Wide image with text" at bounding box center [527, 87] width 41 height 5
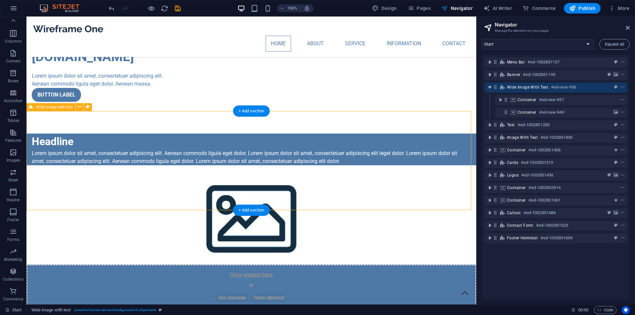
scroll to position [107, 0]
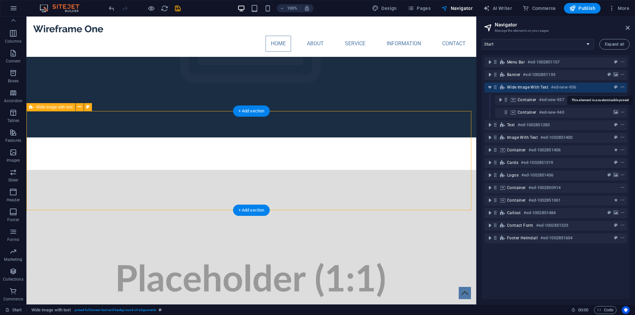
click at [620, 87] on icon "context-menu" at bounding box center [622, 87] width 5 height 5
click at [622, 87] on icon "context-menu" at bounding box center [622, 87] width 5 height 5
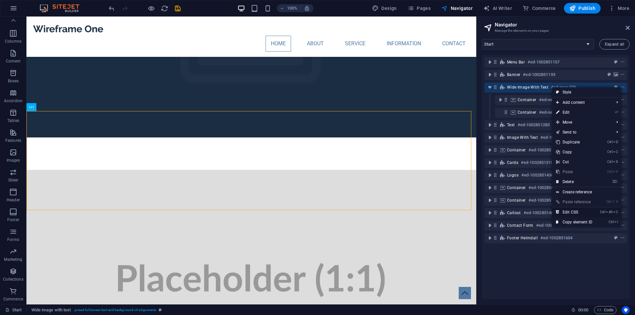
click at [579, 213] on link "Ctrl Alt C Edit CSS" at bounding box center [574, 212] width 44 height 10
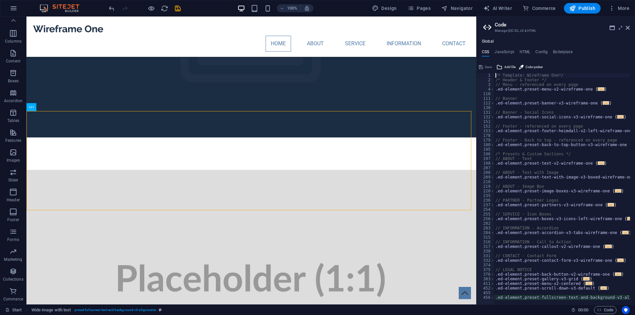
type textarea "@include fullscreen-text-and-background-v3("
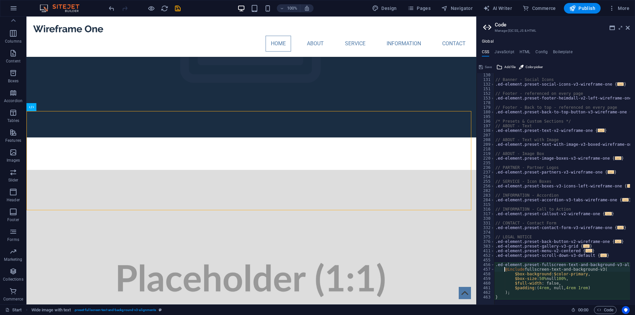
scroll to position [33, 0]
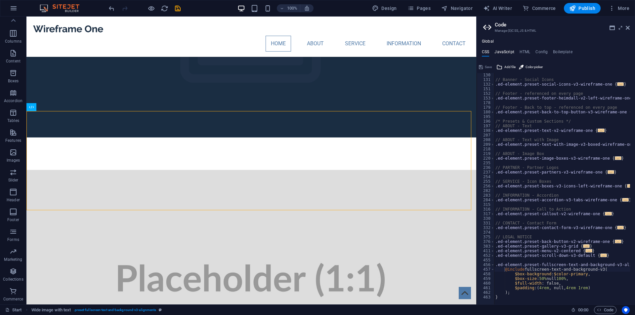
click at [505, 51] on h4 "JavaScript" at bounding box center [504, 53] width 20 height 7
type textarea "/* JS for preset "Menu V2" */"
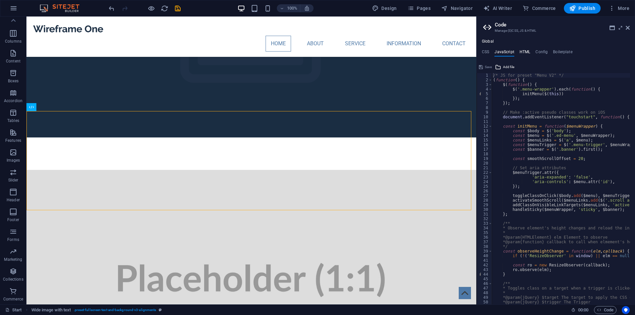
click at [527, 52] on h4 "HTML" at bounding box center [524, 53] width 11 height 7
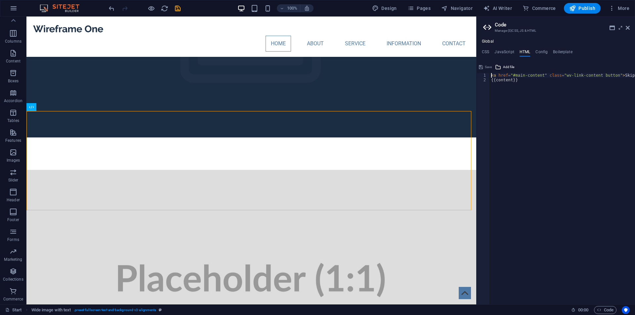
type textarea "{{content}}"
drag, startPoint x: 555, startPoint y: 110, endPoint x: 578, endPoint y: 111, distance: 22.5
drag, startPoint x: 508, startPoint y: 303, endPoint x: 436, endPoint y: 277, distance: 77.0
click at [478, 51] on ul "CSS JavaScript HTML Config Boilerplate" at bounding box center [555, 53] width 158 height 7
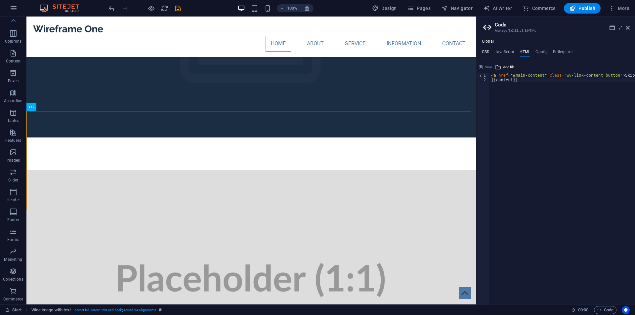
click at [484, 52] on h4 "CSS" at bounding box center [485, 53] width 7 height 7
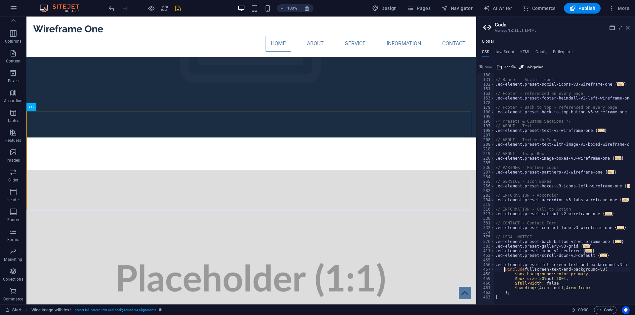
click at [628, 27] on icon at bounding box center [627, 27] width 4 height 5
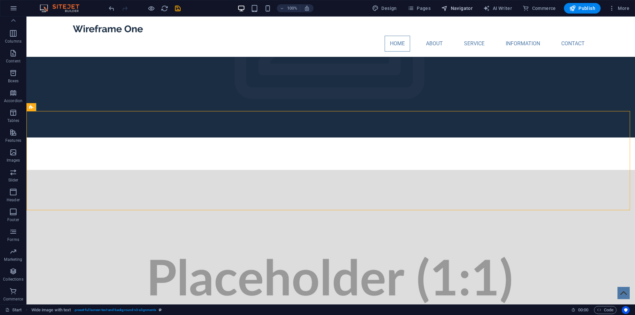
click at [465, 7] on span "Navigator" at bounding box center [456, 8] width 31 height 7
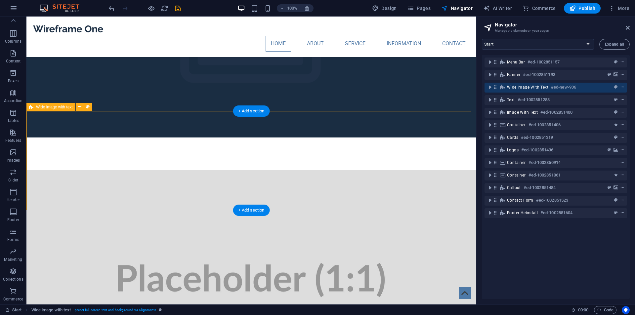
click at [622, 88] on icon "context-menu" at bounding box center [622, 87] width 5 height 5
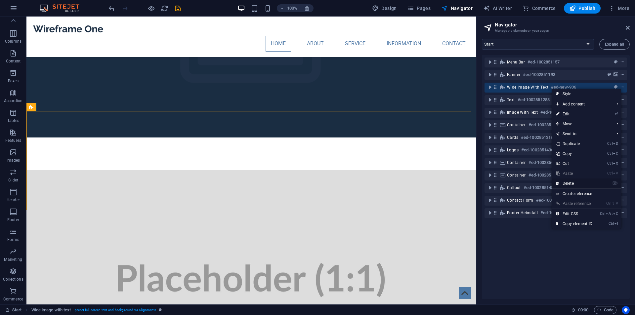
click at [576, 182] on link "⌦ Delete" at bounding box center [574, 184] width 44 height 10
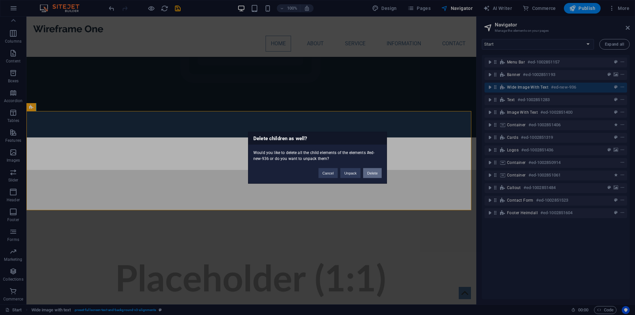
click at [368, 173] on button "Delete" at bounding box center [372, 173] width 19 height 10
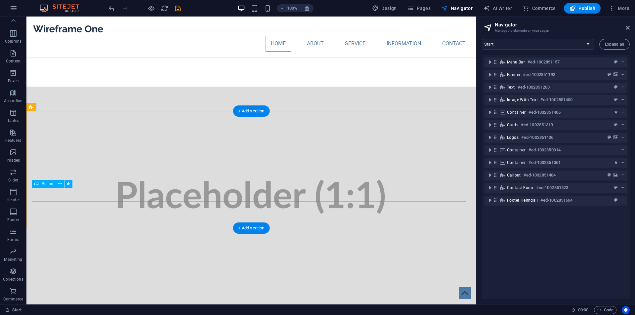
scroll to position [272, 0]
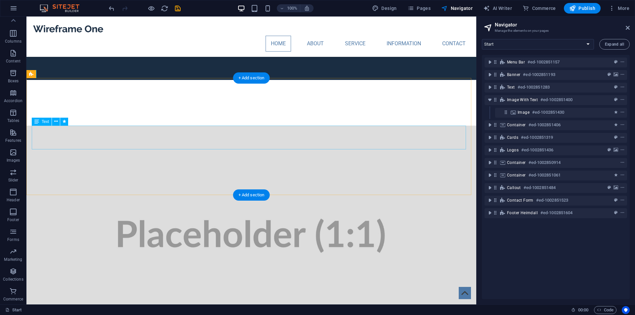
scroll to position [140, 0]
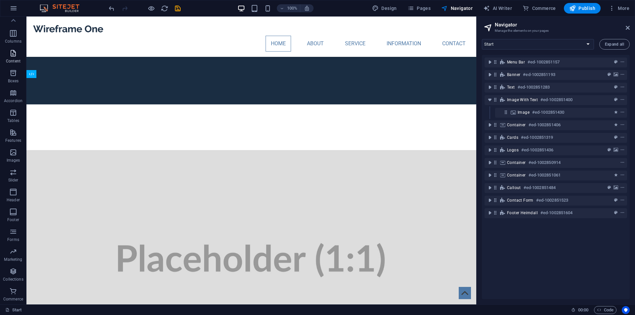
click at [12, 56] on icon "button" at bounding box center [13, 53] width 8 height 8
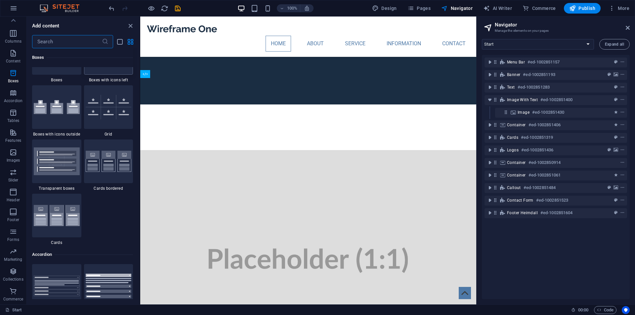
scroll to position [1917, 0]
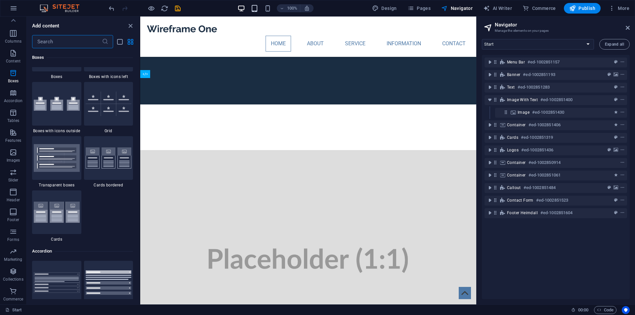
click at [258, 8] on icon "button" at bounding box center [255, 9] width 8 height 8
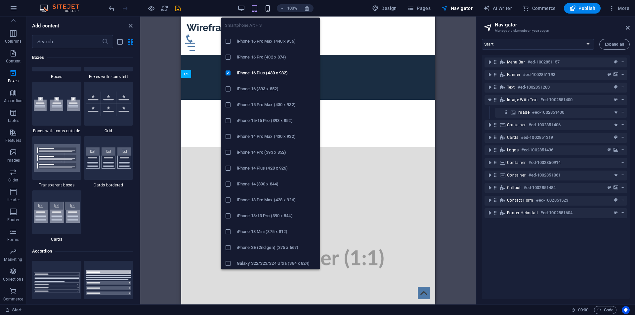
click at [269, 9] on icon "button" at bounding box center [268, 9] width 8 height 8
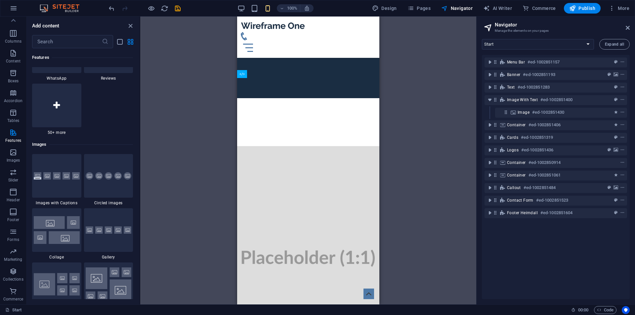
scroll to position [3306, 0]
